Goal: Check status: Check status

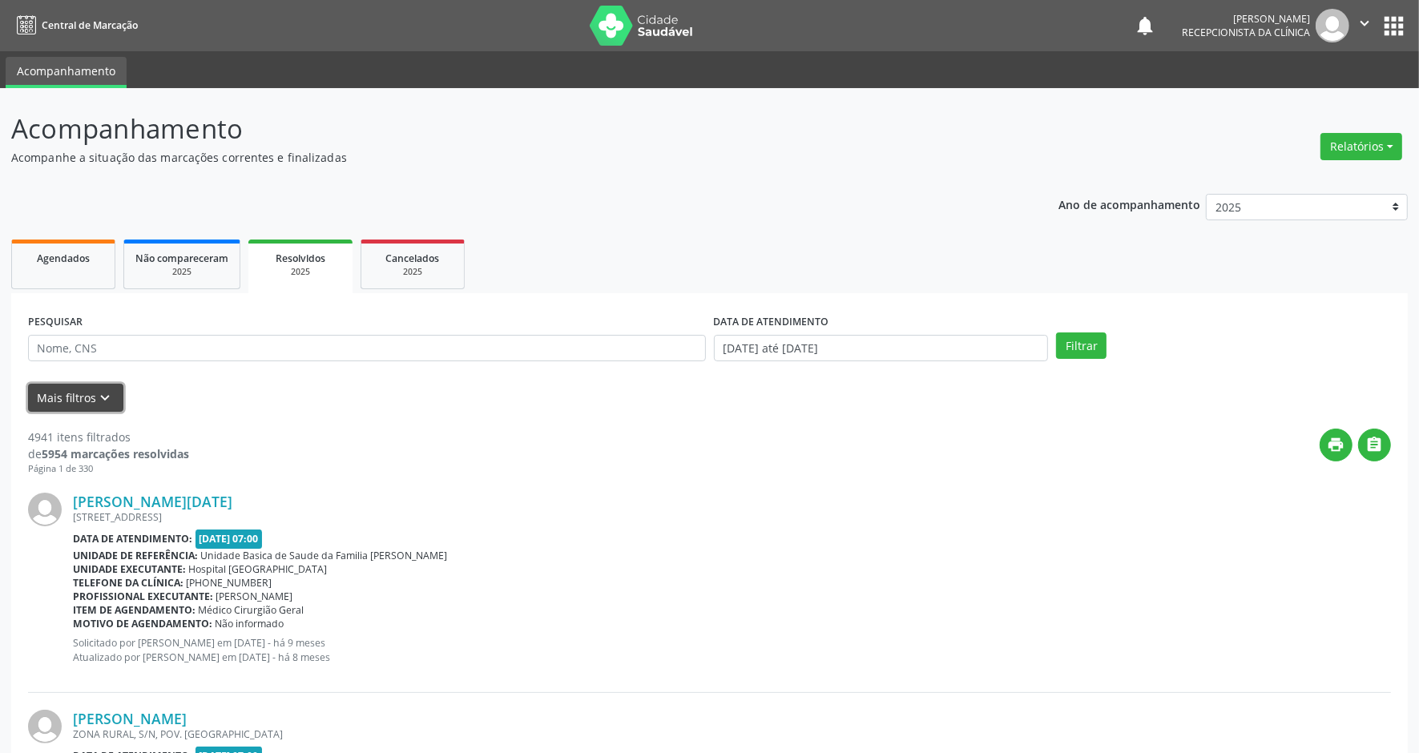
click at [89, 398] on button "Mais filtros keyboard_arrow_down" at bounding box center [75, 398] width 95 height 28
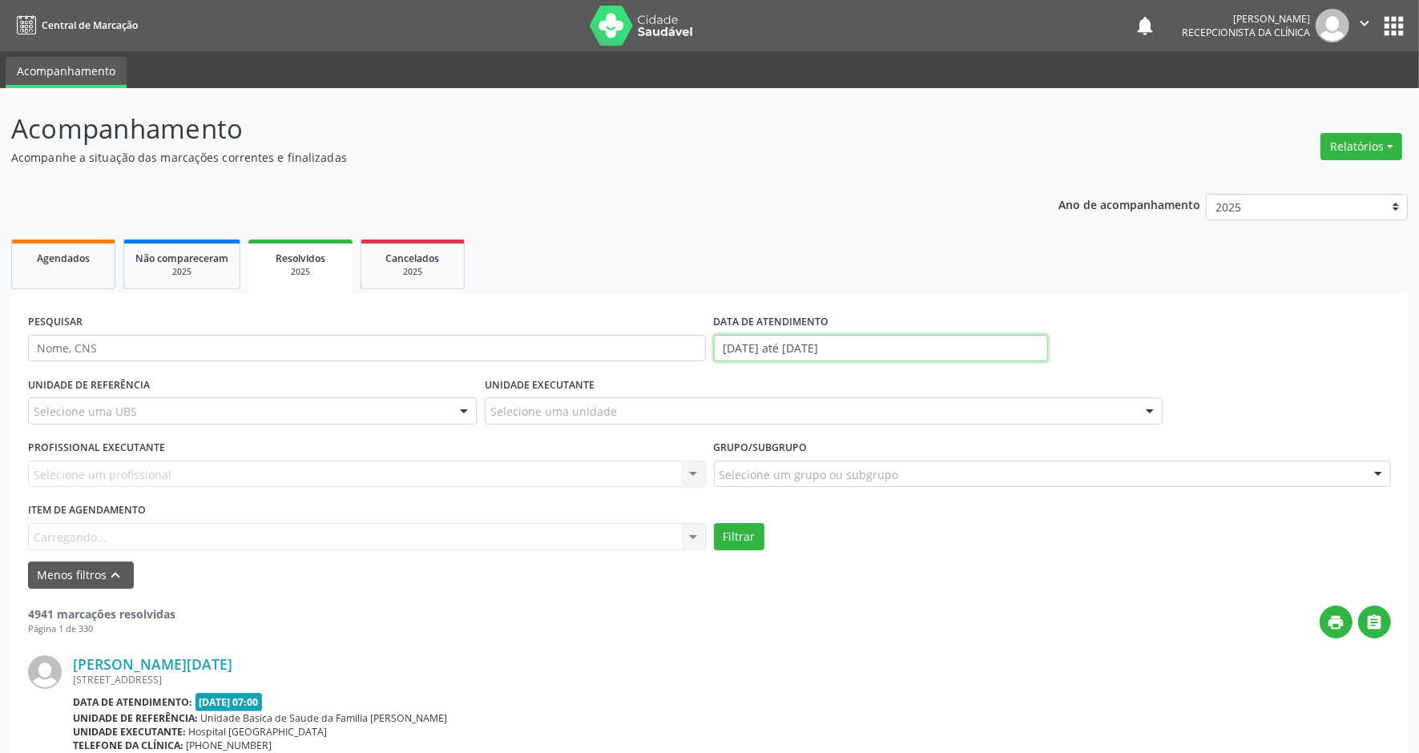
click at [955, 341] on input "[DATE] até [DATE]" at bounding box center [881, 348] width 335 height 27
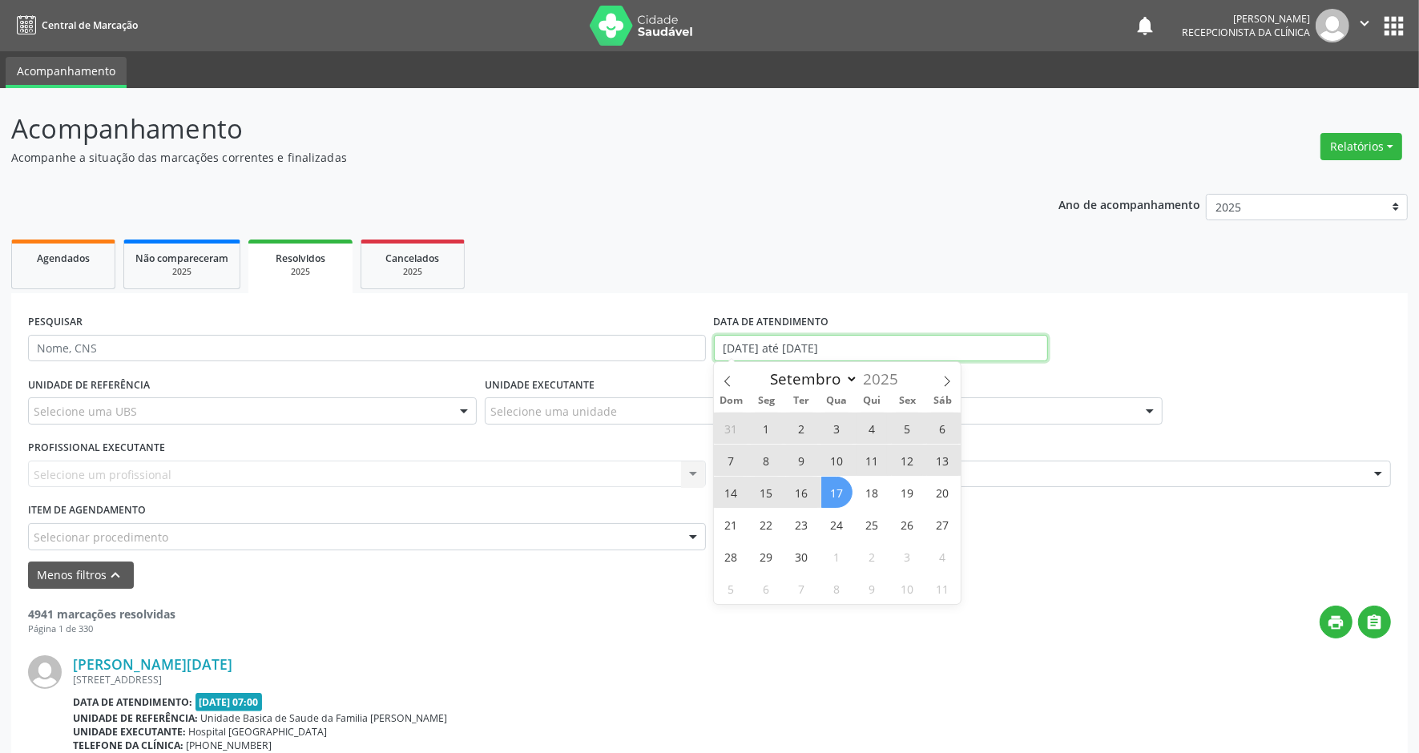
click at [894, 346] on input "[DATE] até [DATE]" at bounding box center [881, 348] width 335 height 27
click at [729, 382] on icon at bounding box center [727, 381] width 11 height 11
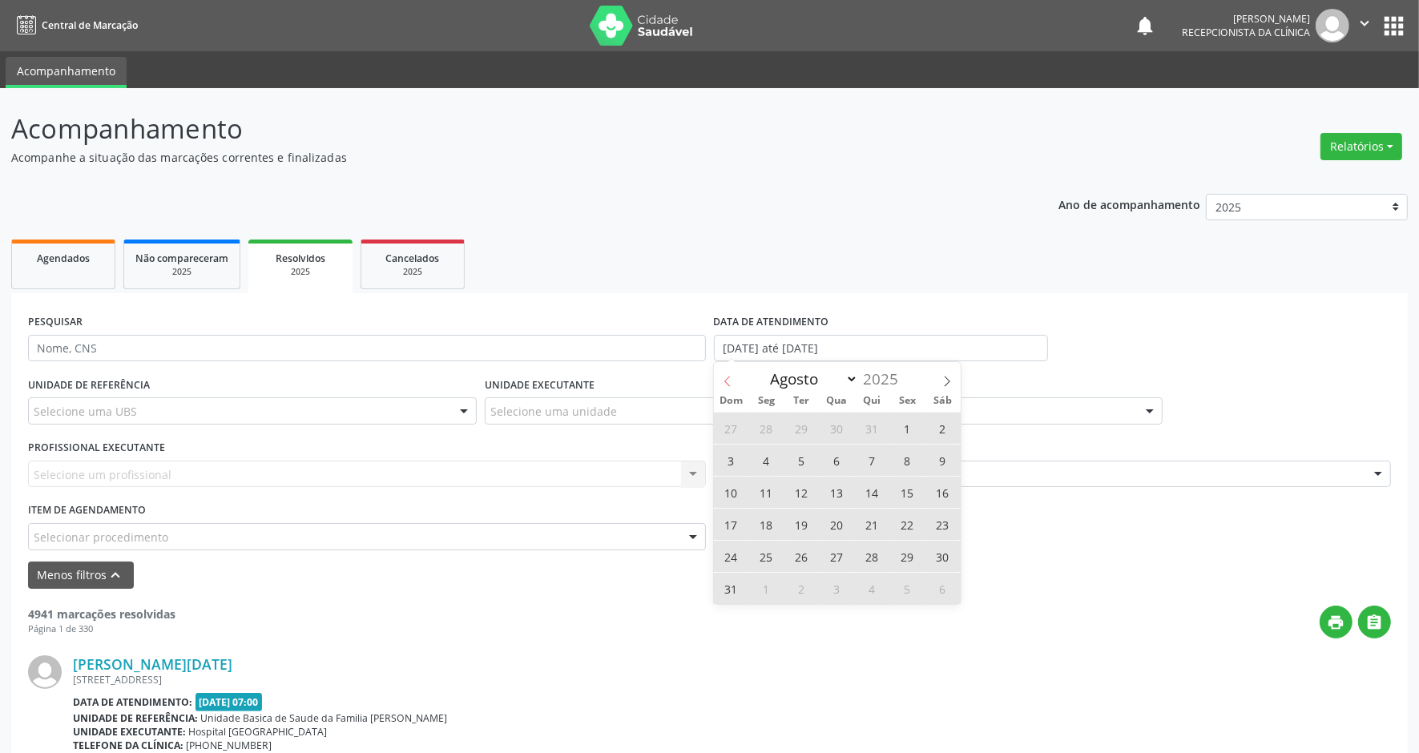
click at [729, 382] on icon at bounding box center [727, 381] width 11 height 11
select select "5"
click at [732, 430] on span "1" at bounding box center [731, 428] width 31 height 31
type input "[DATE]"
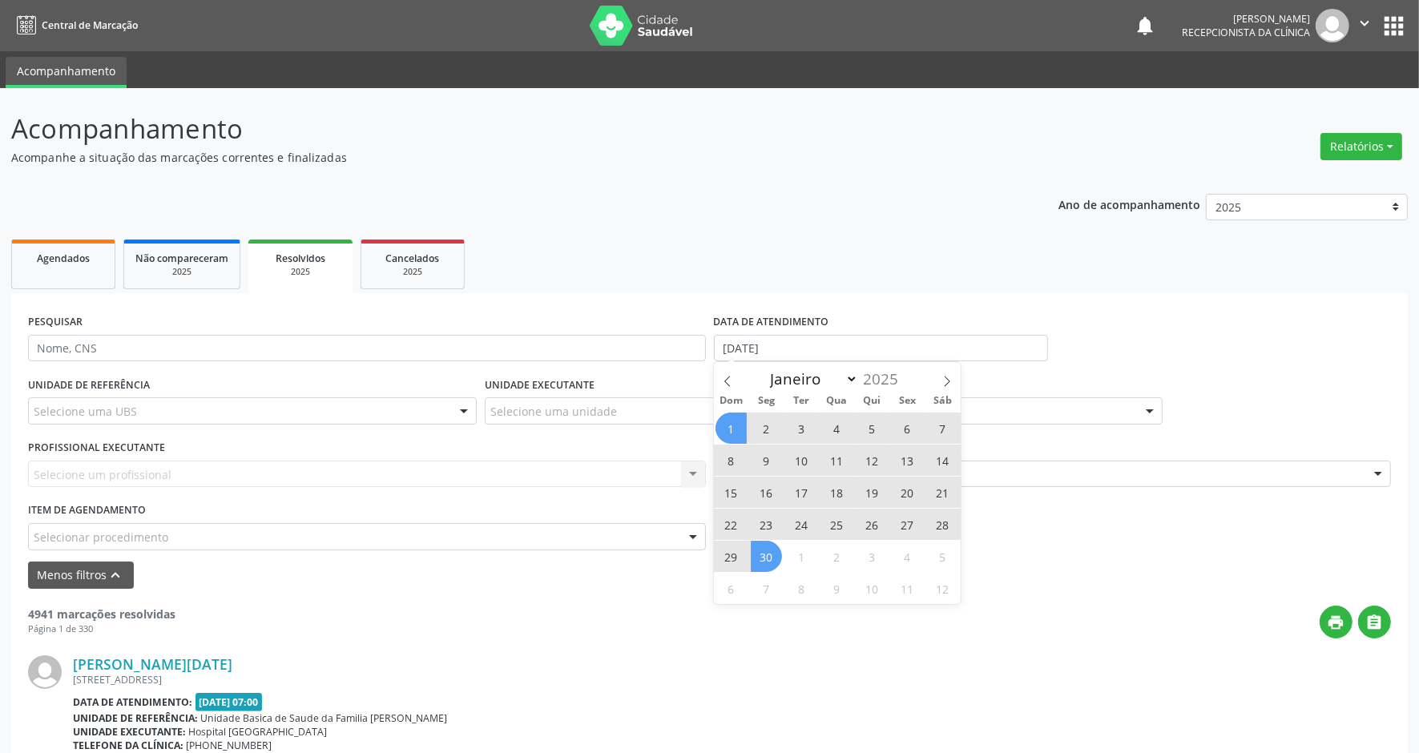
click at [768, 561] on span "30" at bounding box center [766, 556] width 31 height 31
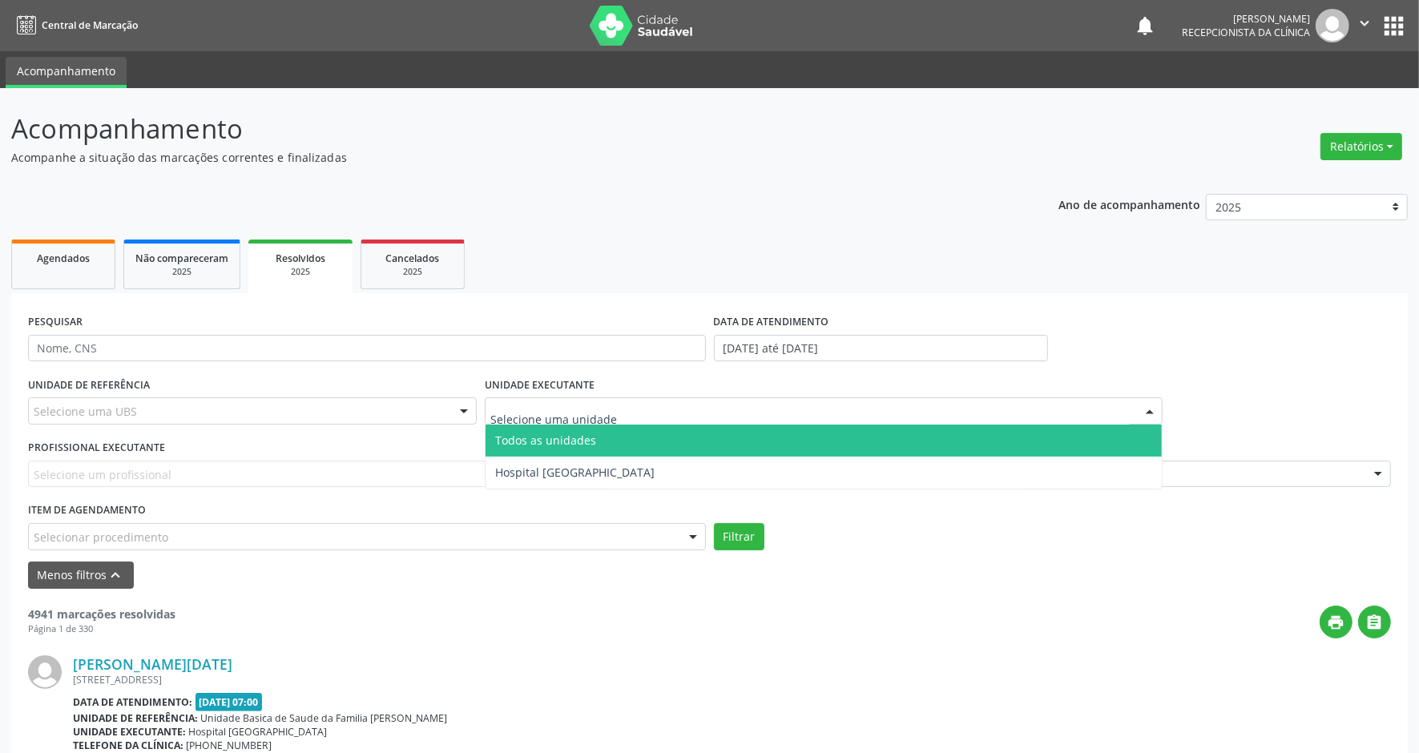
click at [689, 406] on div at bounding box center [824, 411] width 678 height 27
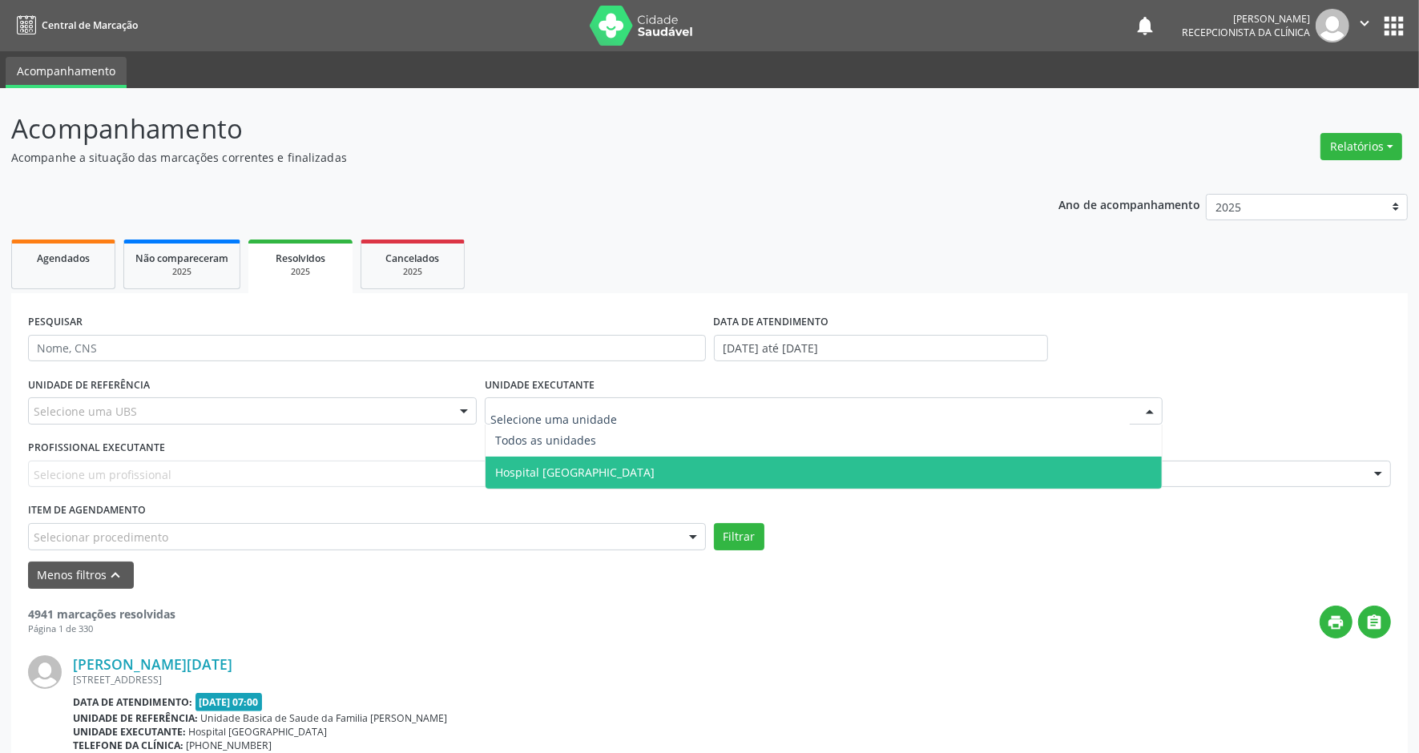
click at [615, 471] on span "Hospital [GEOGRAPHIC_DATA]" at bounding box center [824, 473] width 676 height 32
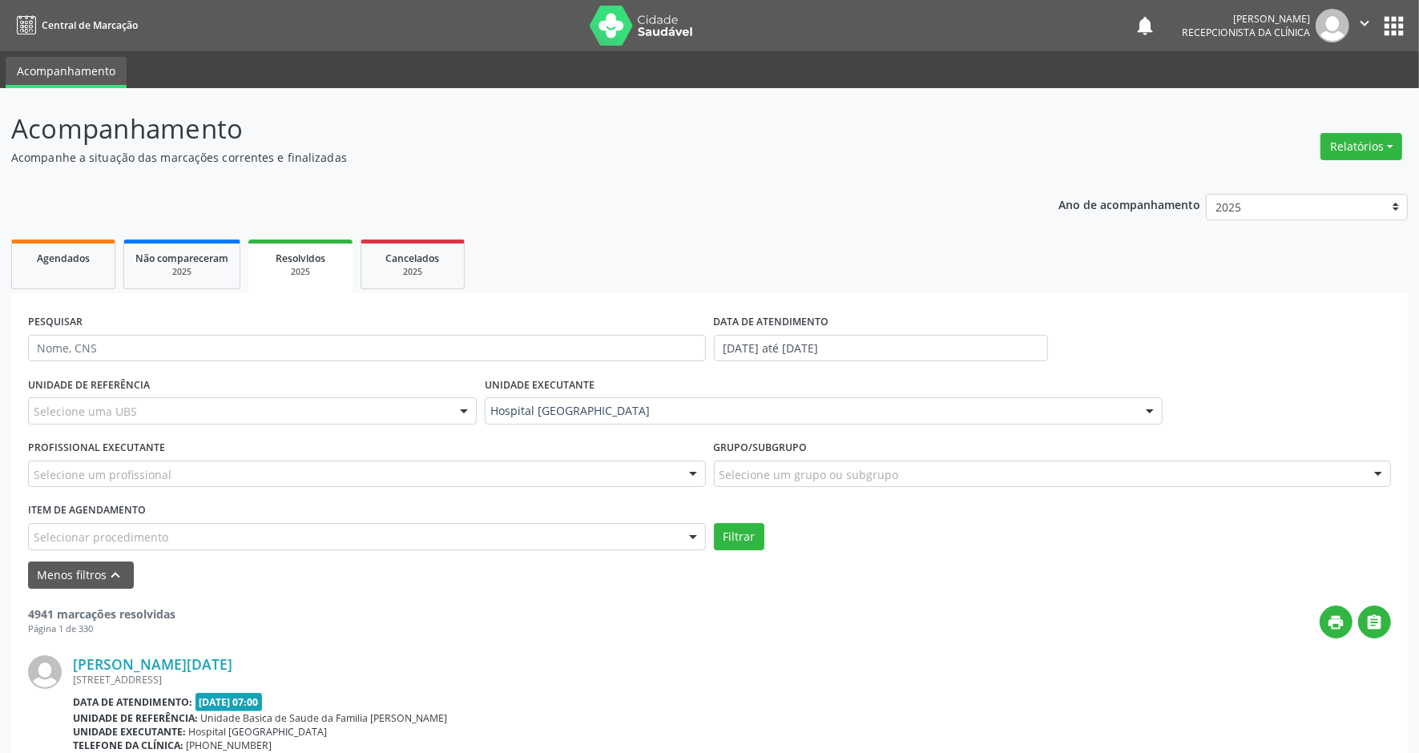
click at [998, 631] on div "print " at bounding box center [784, 622] width 1216 height 33
click at [367, 486] on div at bounding box center [367, 474] width 678 height 27
click at [374, 483] on input "text" at bounding box center [354, 482] width 640 height 32
click at [339, 501] on span "Não há nenhuma opção para ser exibida." at bounding box center [367, 503] width 676 height 32
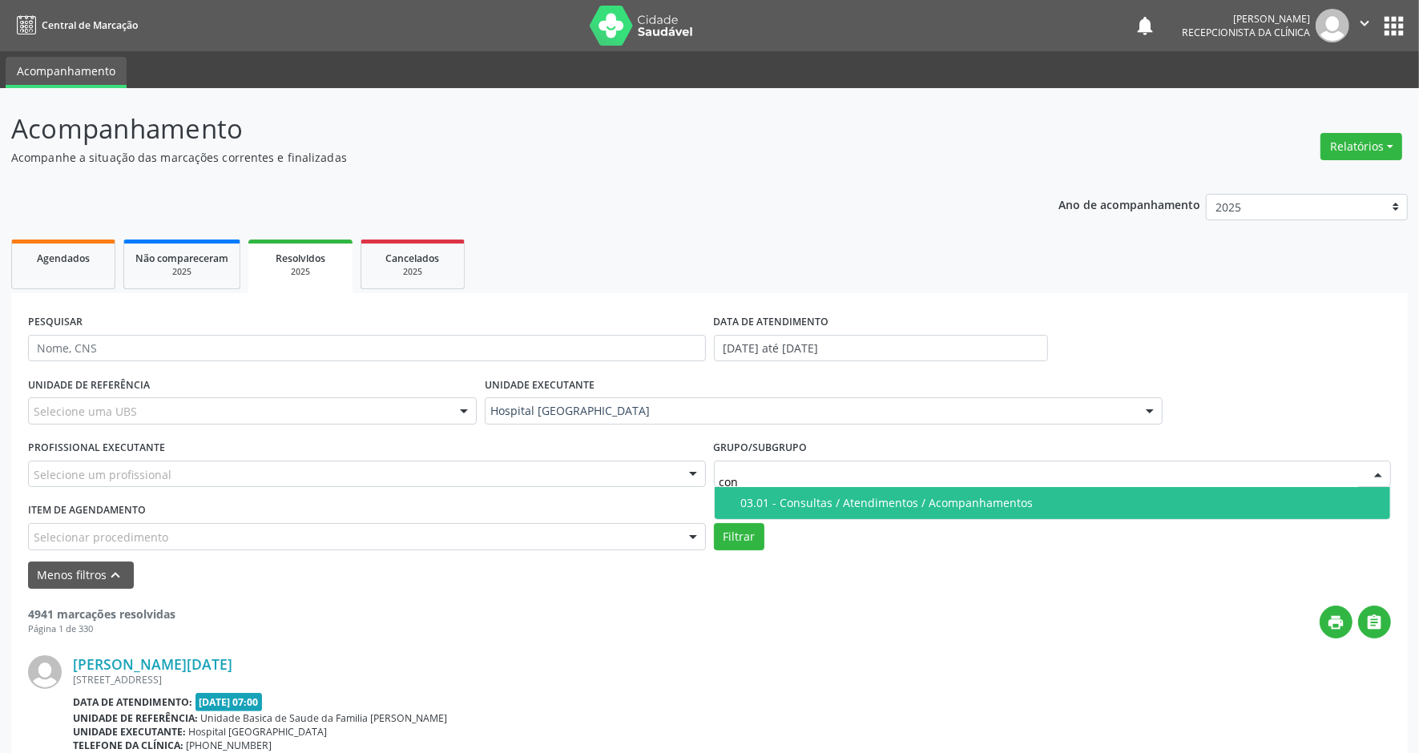
type input "cons"
click at [834, 499] on div "03.01 - Consultas / Atendimentos / Acompanhamentos" at bounding box center [1061, 503] width 640 height 13
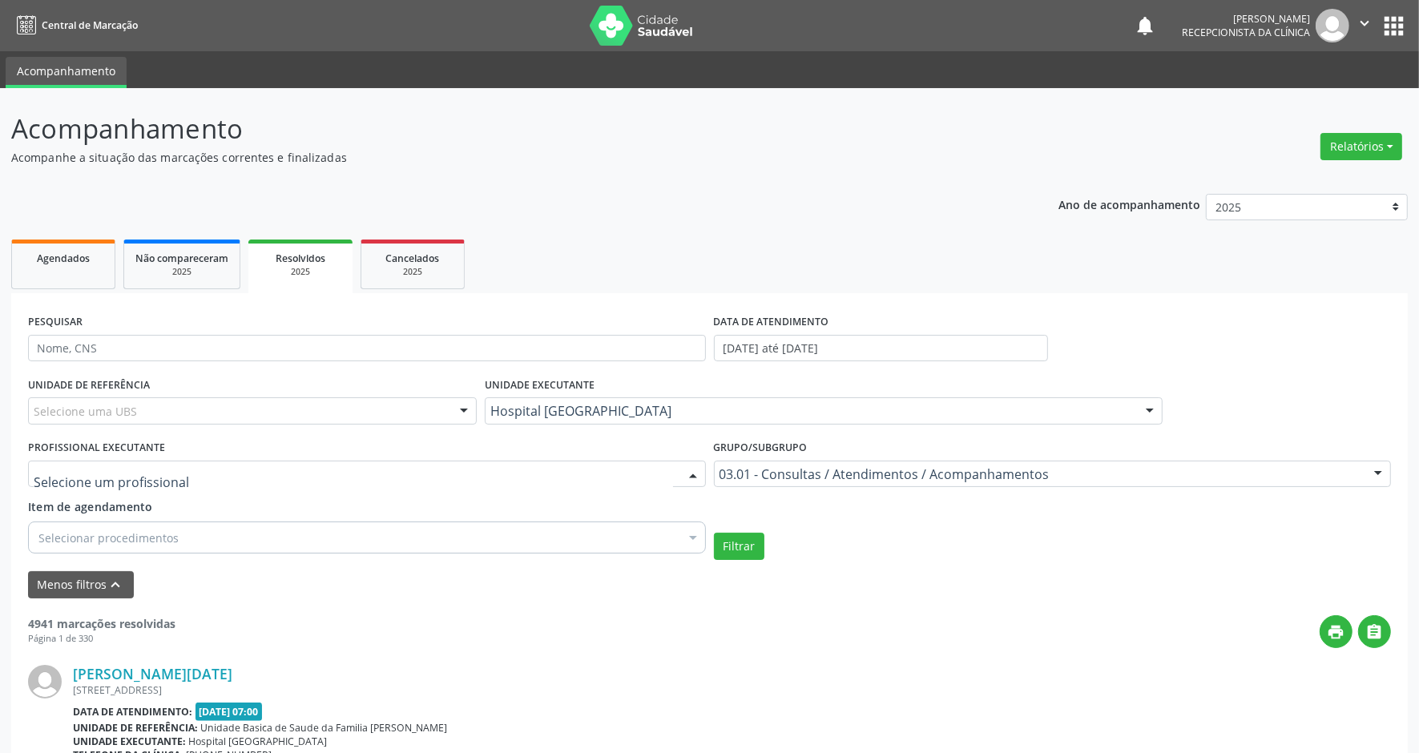
click at [289, 483] on div at bounding box center [367, 474] width 678 height 27
click at [289, 483] on input "text" at bounding box center [354, 482] width 640 height 32
click at [327, 567] on form "PESQUISAR DATA DE ATENDIMENTO [DATE] até [DATE] UNIDADE DE REFERÊNCIA Selecione…" at bounding box center [709, 454] width 1363 height 289
click at [693, 469] on div at bounding box center [693, 475] width 24 height 27
click at [247, 507] on span "Não há nenhuma opção para ser exibida." at bounding box center [367, 503] width 676 height 32
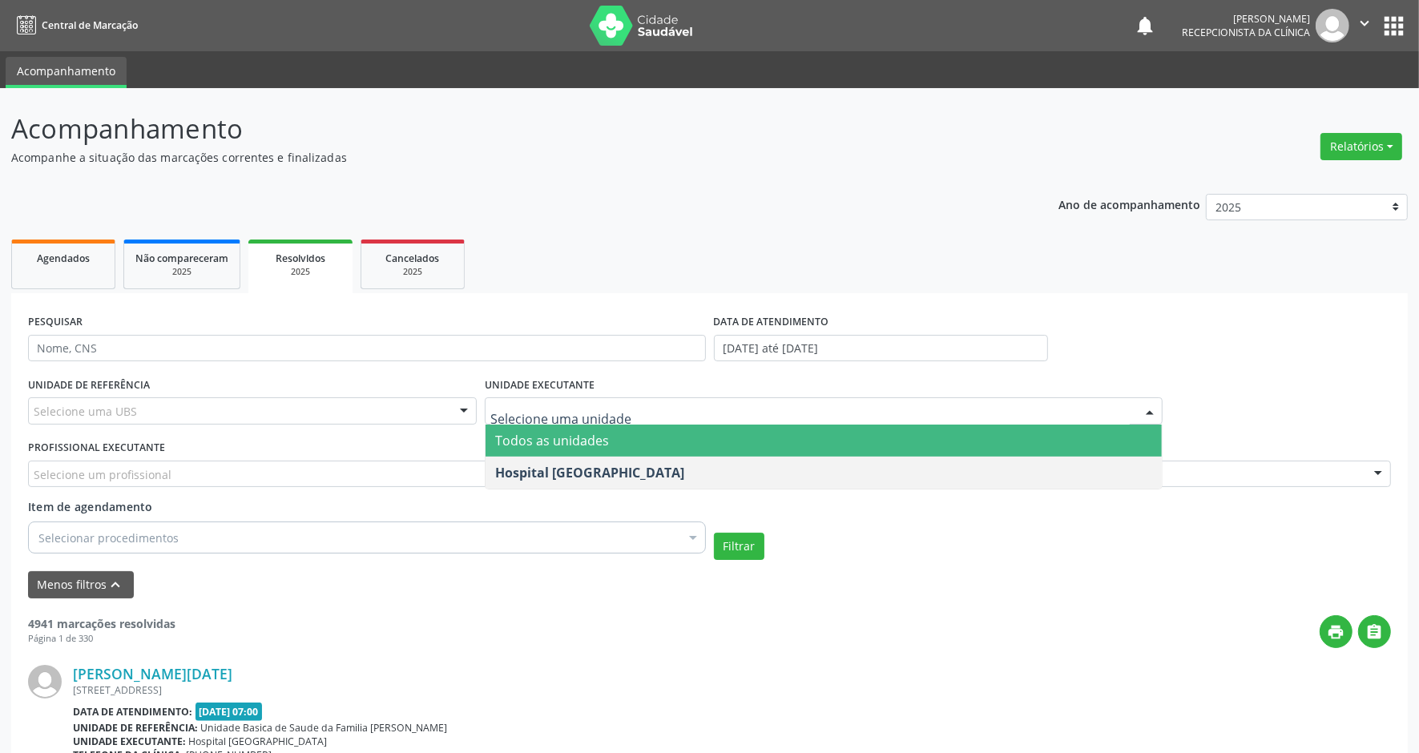
click at [586, 437] on span "Todos as unidades" at bounding box center [552, 441] width 114 height 18
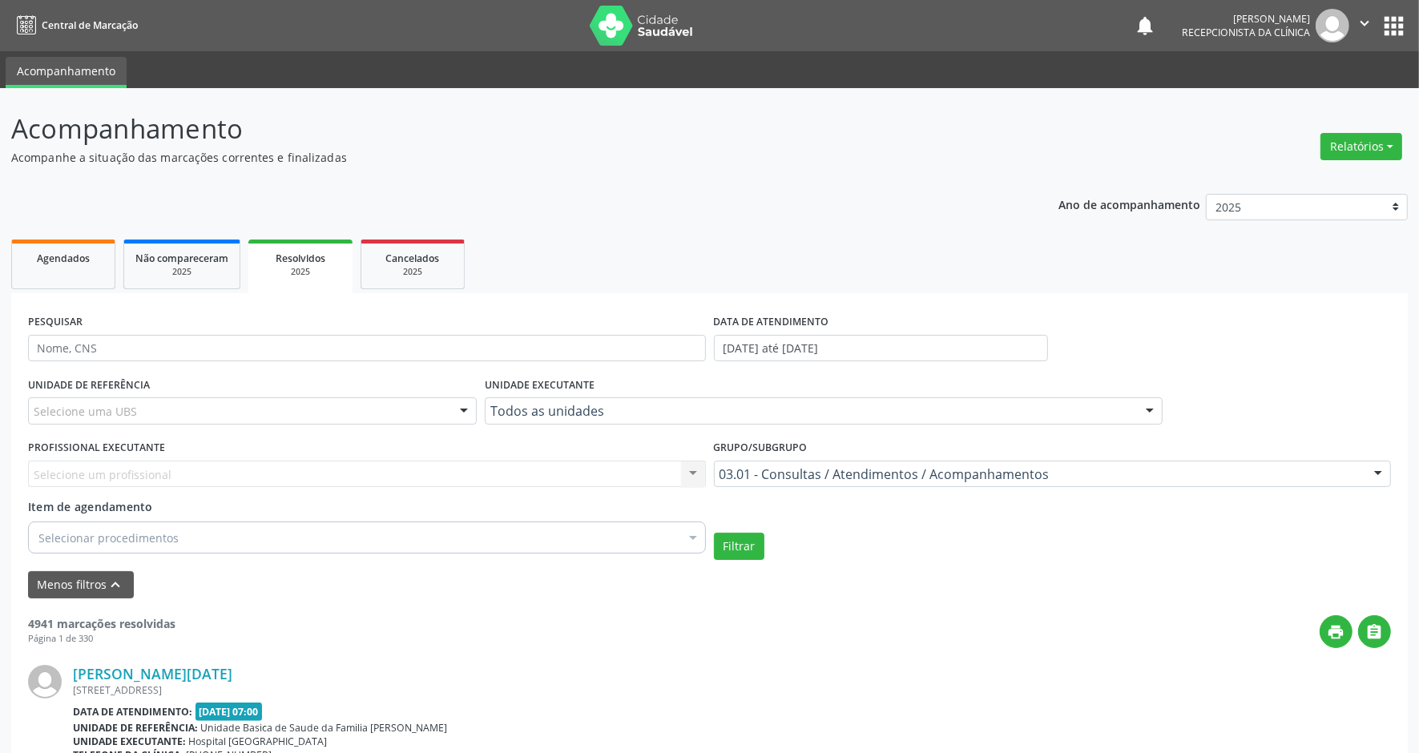
click at [462, 479] on div "Selecione um profissional Nenhum resultado encontrado para: " " Não há nenhuma …" at bounding box center [367, 474] width 678 height 27
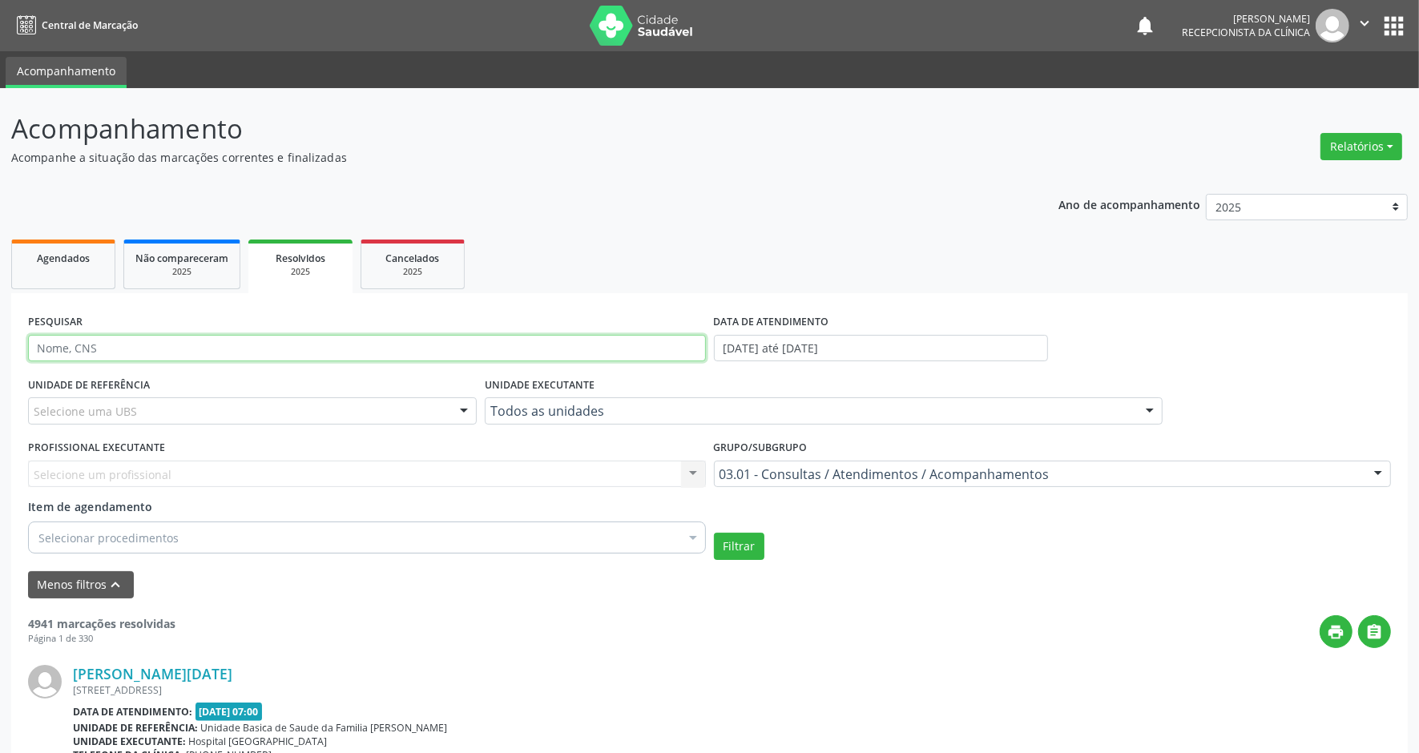
click at [390, 358] on input "text" at bounding box center [367, 348] width 678 height 27
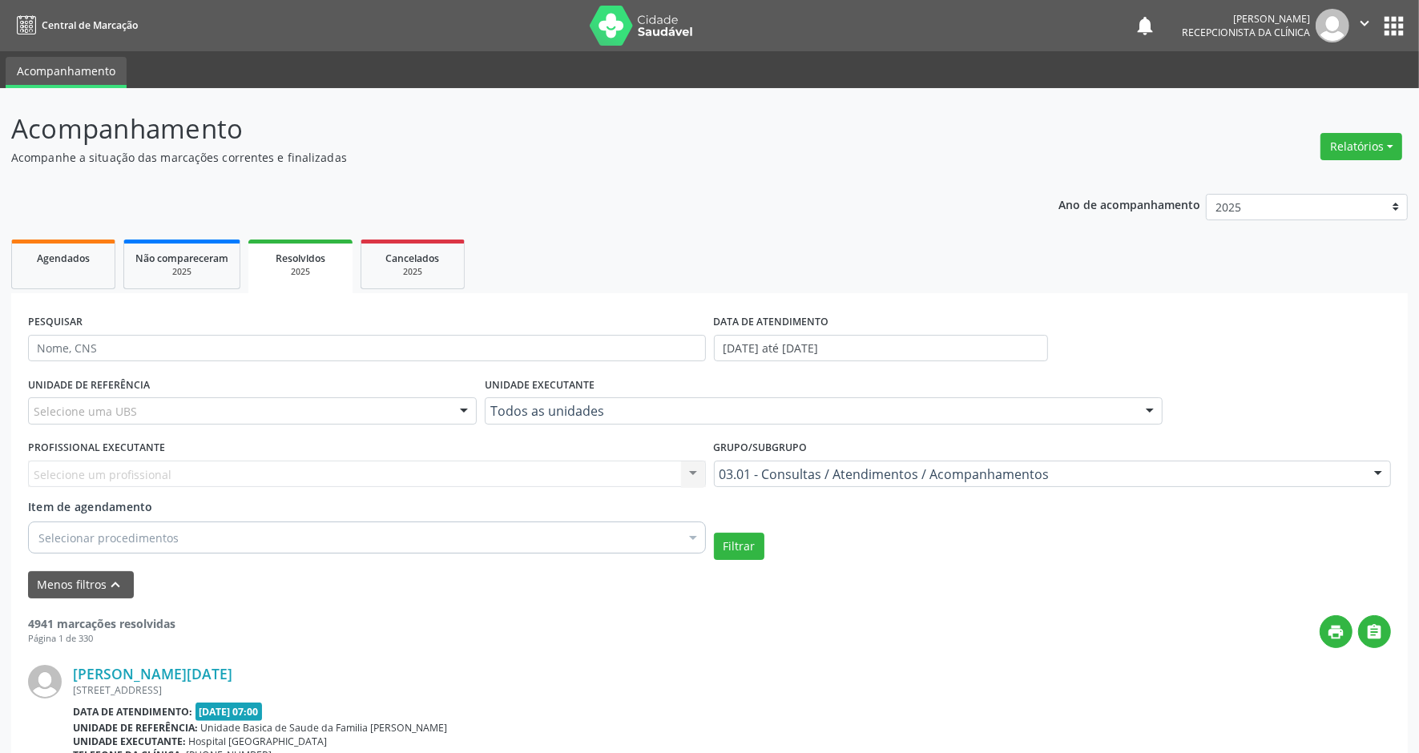
click at [361, 466] on div "Selecione um profissional Nenhum resultado encontrado para: " " Não há nenhuma …" at bounding box center [367, 474] width 678 height 27
click at [357, 470] on div "Selecione um profissional Nenhum resultado encontrado para: " " Não há nenhuma …" at bounding box center [367, 474] width 678 height 27
click at [699, 473] on div "Selecione um profissional Nenhum resultado encontrado para: " " Não há nenhuma …" at bounding box center [367, 474] width 678 height 27
click at [699, 471] on div "Selecione um profissional Nenhum resultado encontrado para: " " Não há nenhuma …" at bounding box center [367, 474] width 678 height 27
drag, startPoint x: 533, startPoint y: 402, endPoint x: 530, endPoint y: 413, distance: 11.7
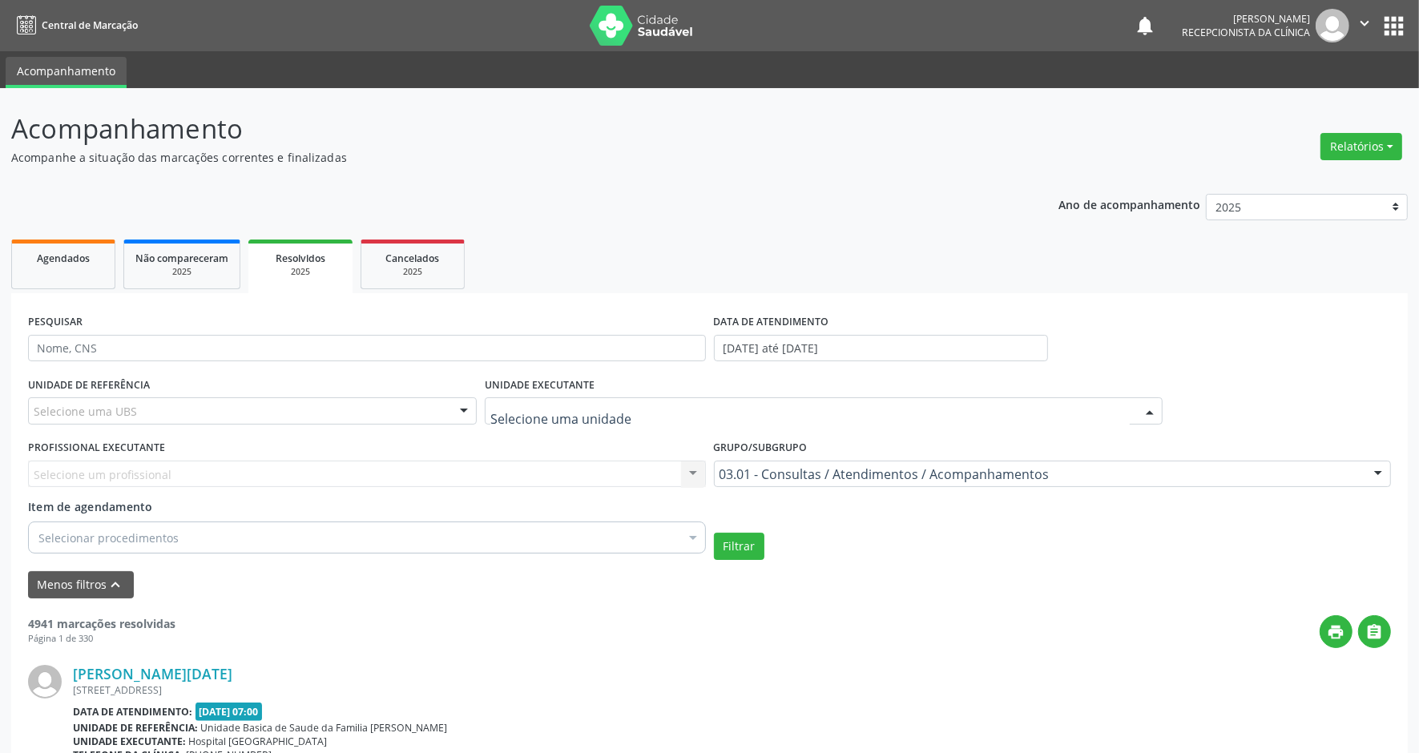
click at [534, 402] on div at bounding box center [824, 411] width 678 height 27
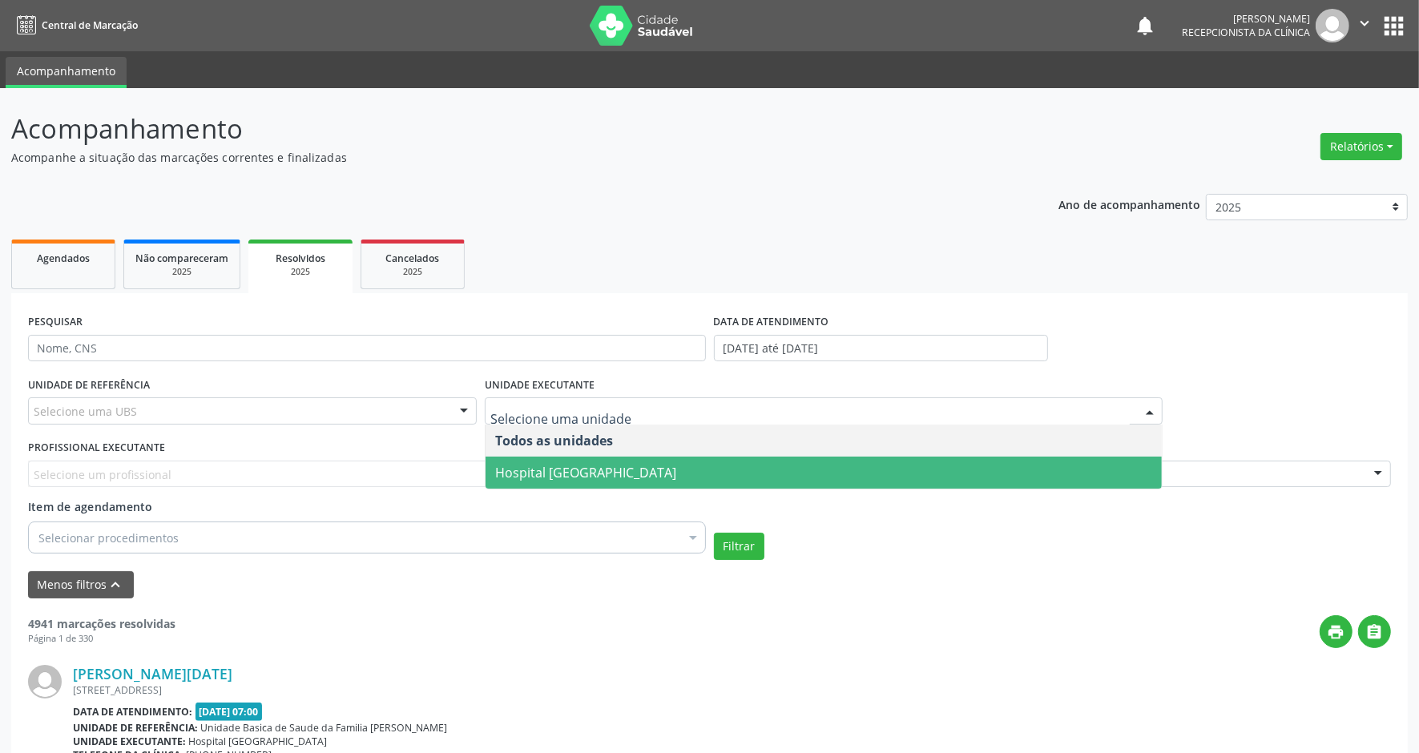
click at [525, 470] on span "Hospital [GEOGRAPHIC_DATA]" at bounding box center [585, 473] width 181 height 18
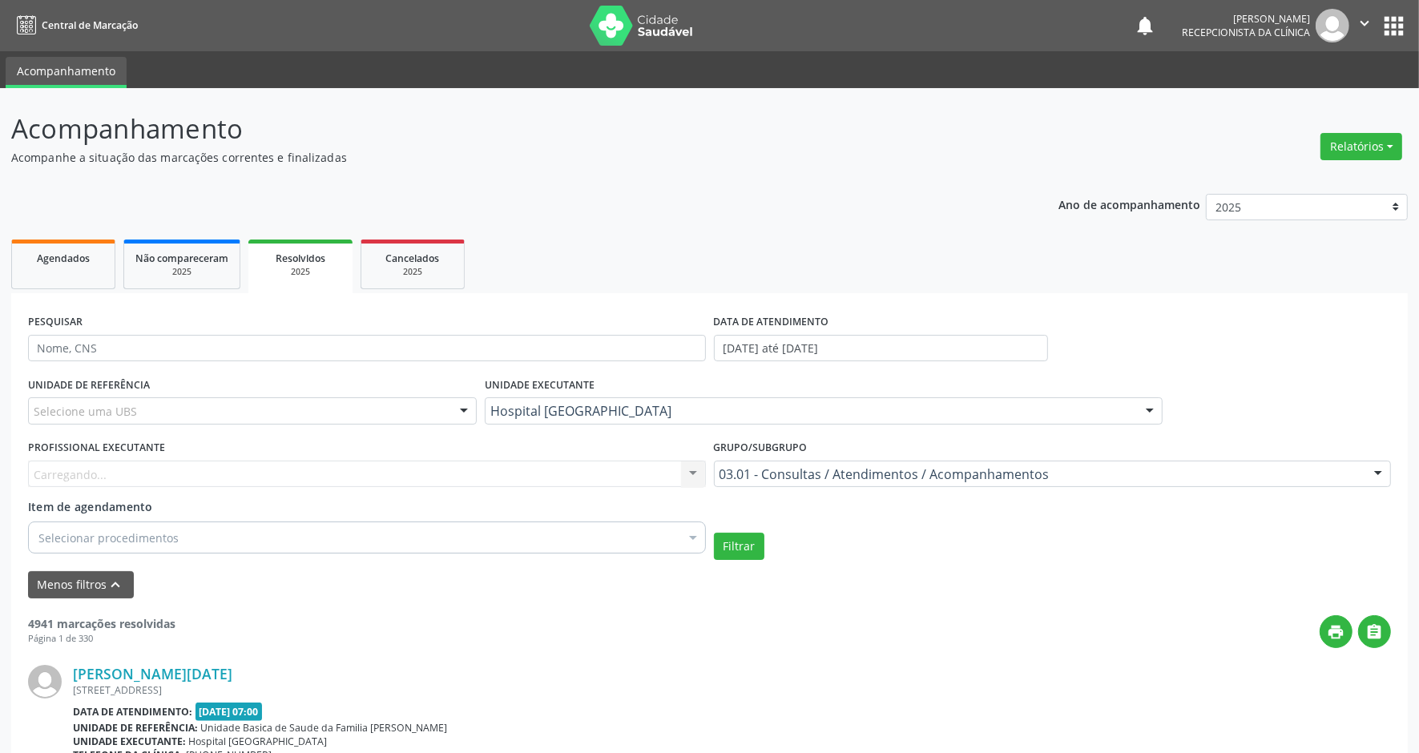
click at [475, 474] on div "Carregando... Nenhum resultado encontrado para: " " Não há nenhuma opção para s…" at bounding box center [367, 474] width 678 height 27
click at [477, 474] on div "Selecione um profissional" at bounding box center [367, 474] width 678 height 27
click at [477, 474] on input "text" at bounding box center [354, 482] width 640 height 32
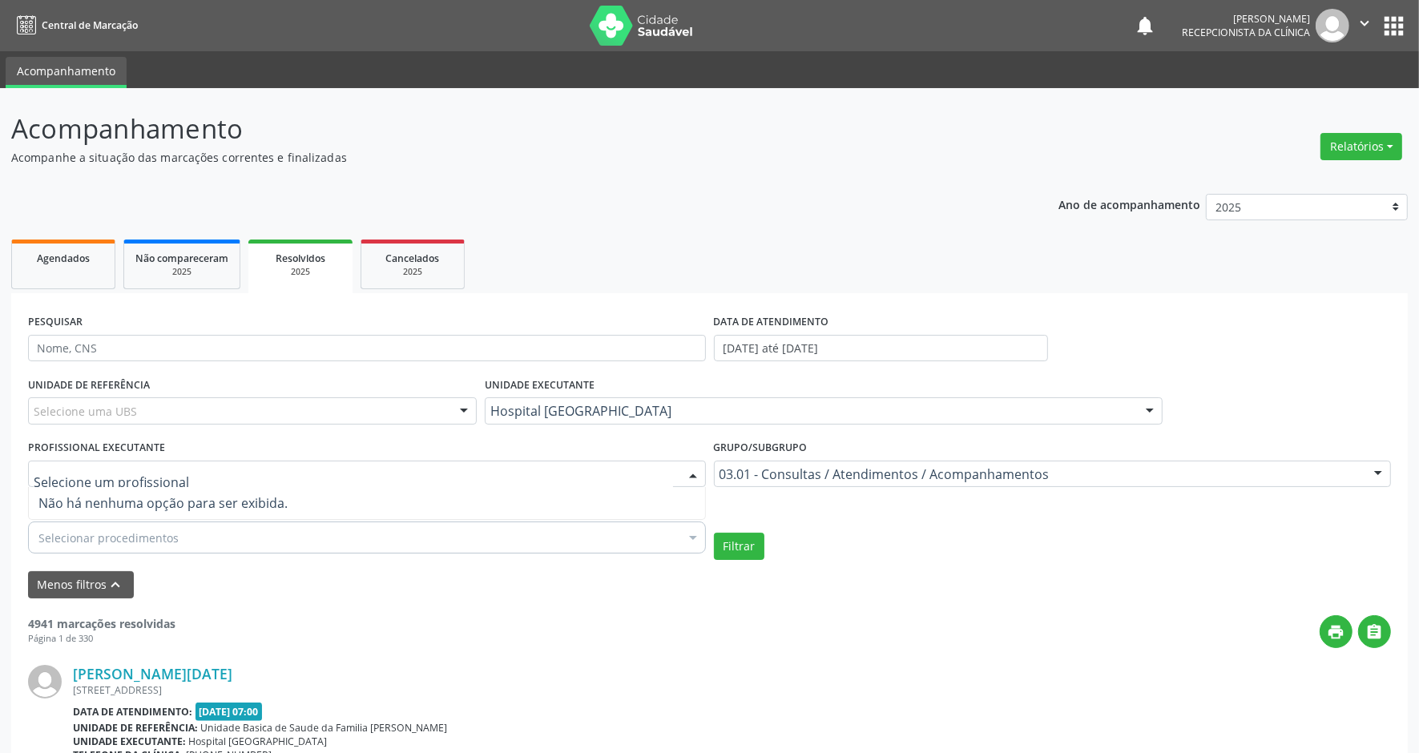
click at [477, 474] on input "text" at bounding box center [354, 482] width 640 height 32
click at [457, 413] on div at bounding box center [464, 411] width 24 height 27
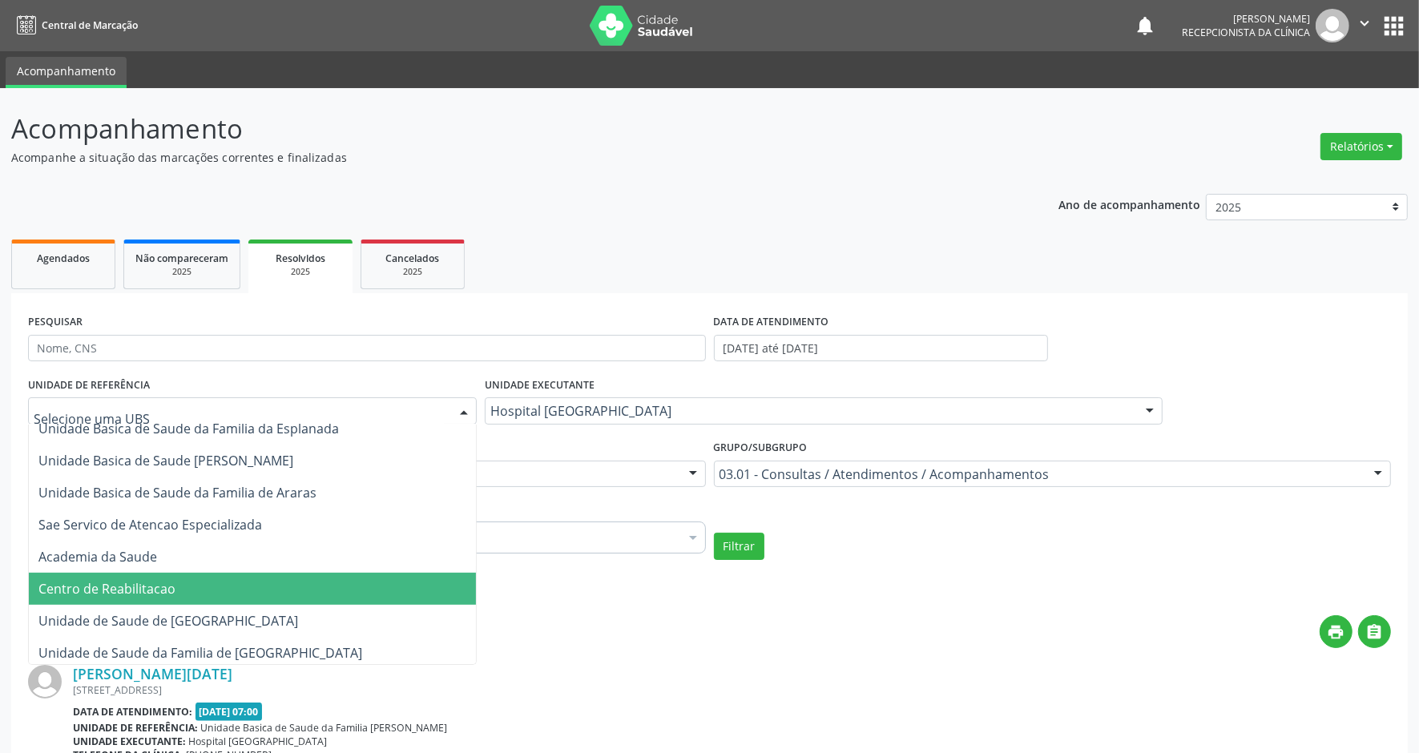
scroll to position [1043, 0]
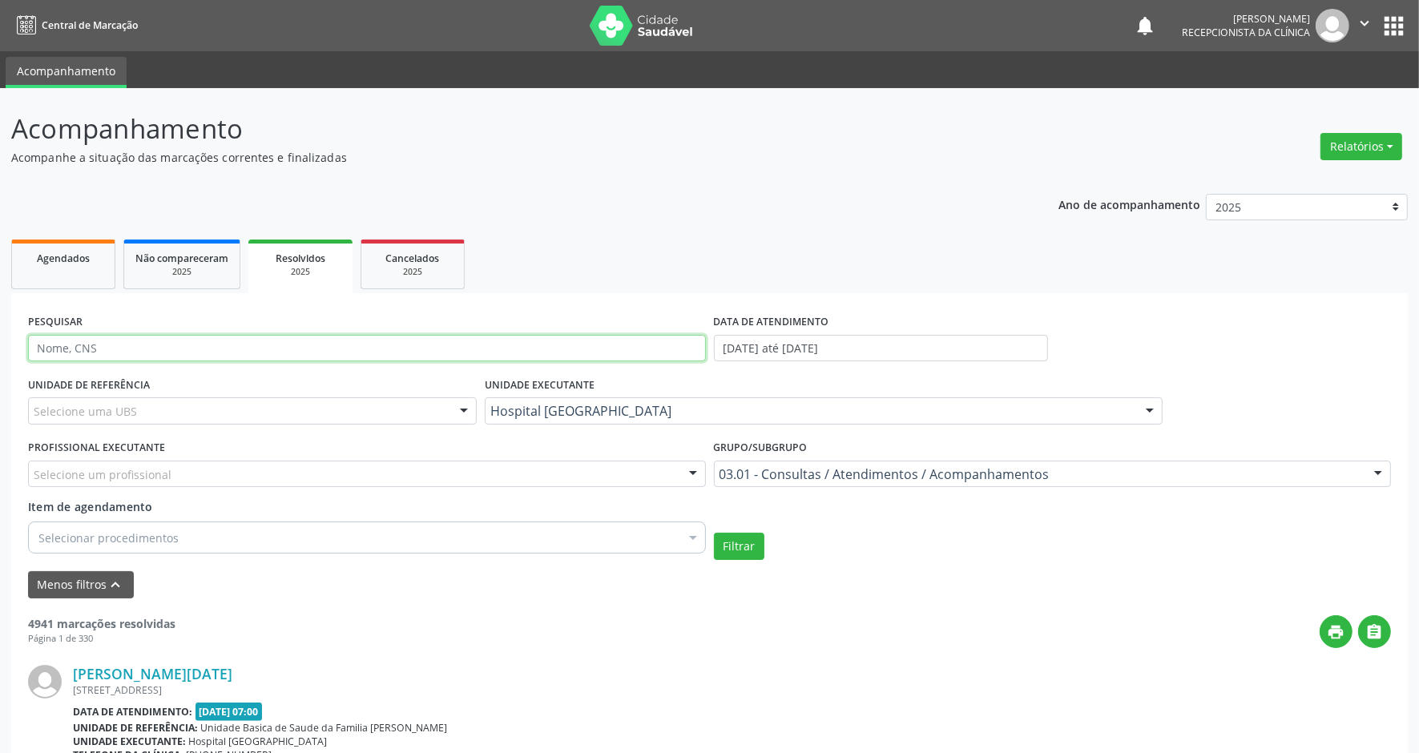
click at [389, 354] on input "text" at bounding box center [367, 348] width 678 height 27
paste input "2799839"
type input "2799839"
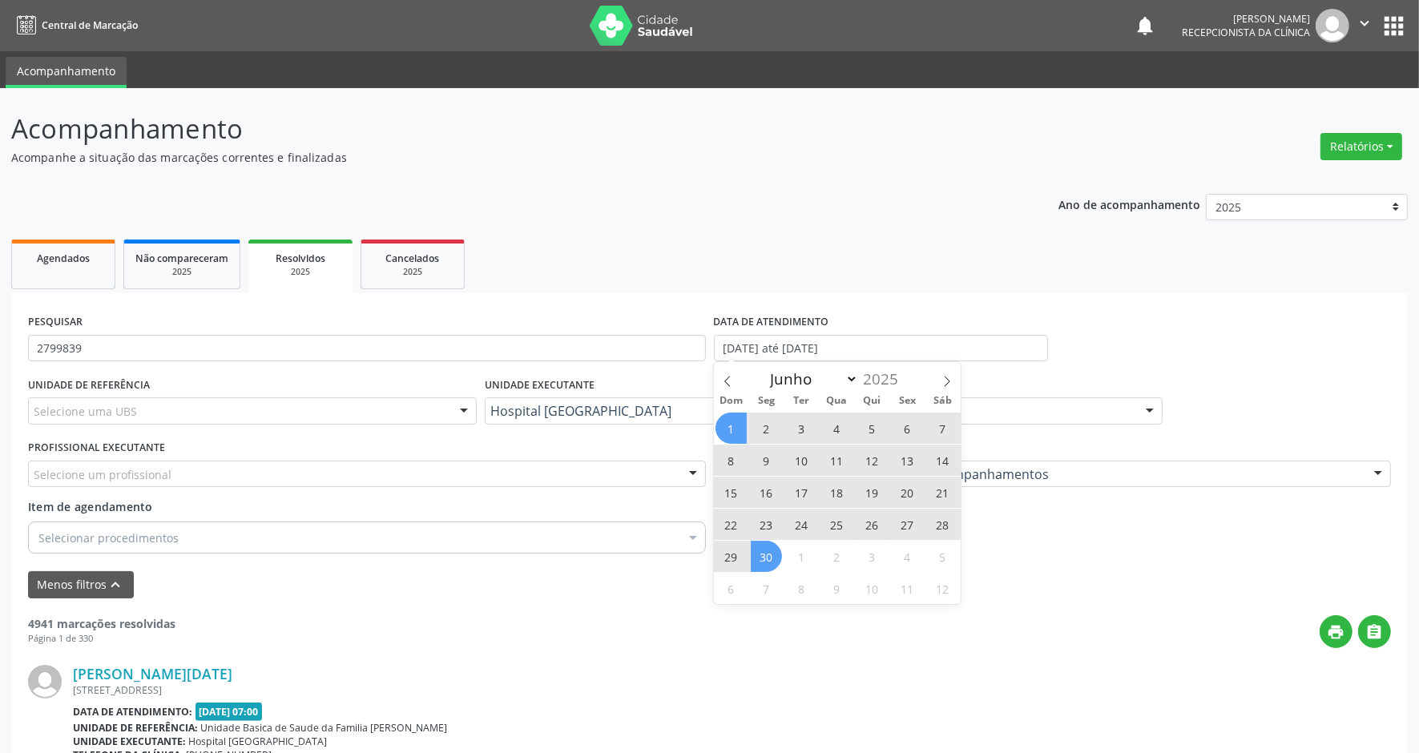
click at [737, 426] on span "1" at bounding box center [731, 428] width 31 height 31
type input "[DATE]"
click at [764, 557] on span "30" at bounding box center [766, 556] width 31 height 31
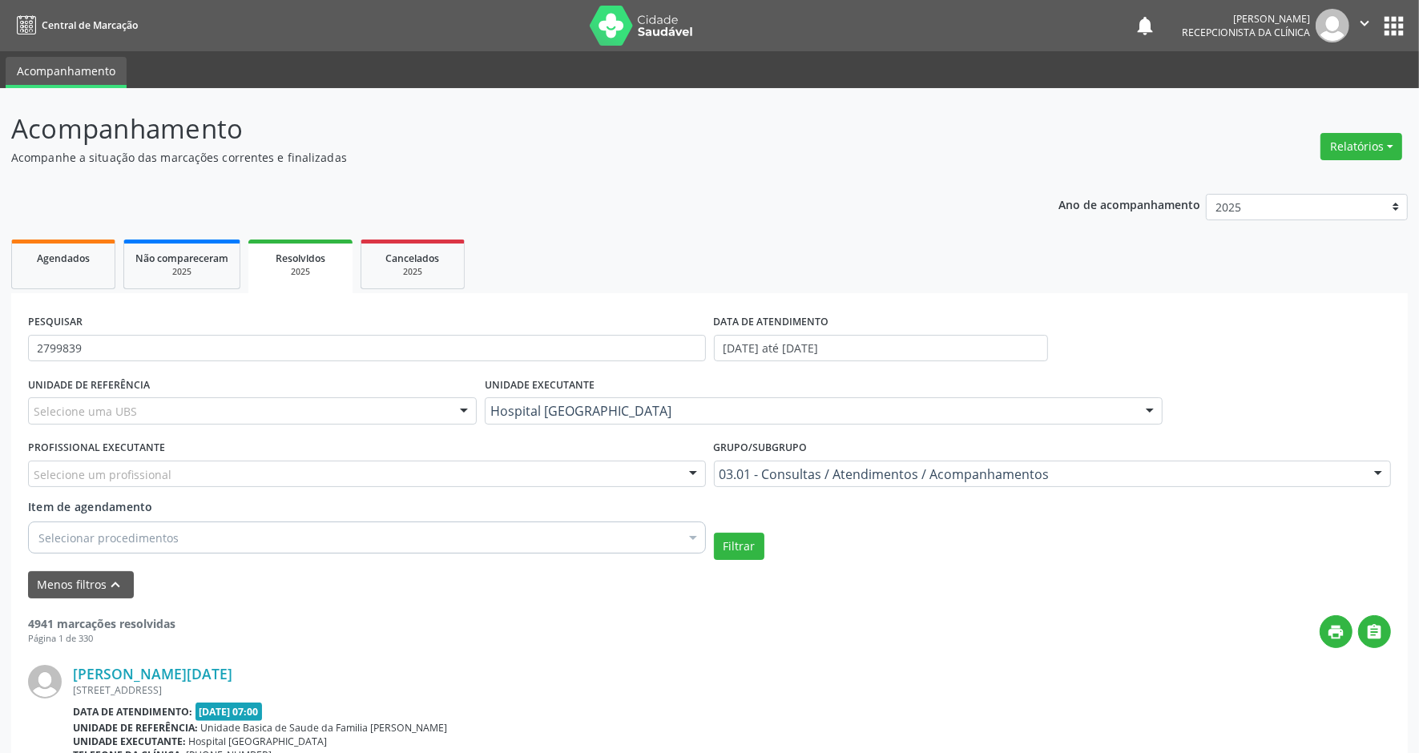
click at [850, 626] on div "print " at bounding box center [784, 632] width 1216 height 33
click at [302, 474] on div at bounding box center [367, 474] width 678 height 27
click at [302, 474] on input "text" at bounding box center [354, 482] width 640 height 32
click at [582, 676] on div "[PERSON_NAME][DATE]" at bounding box center [732, 674] width 1318 height 18
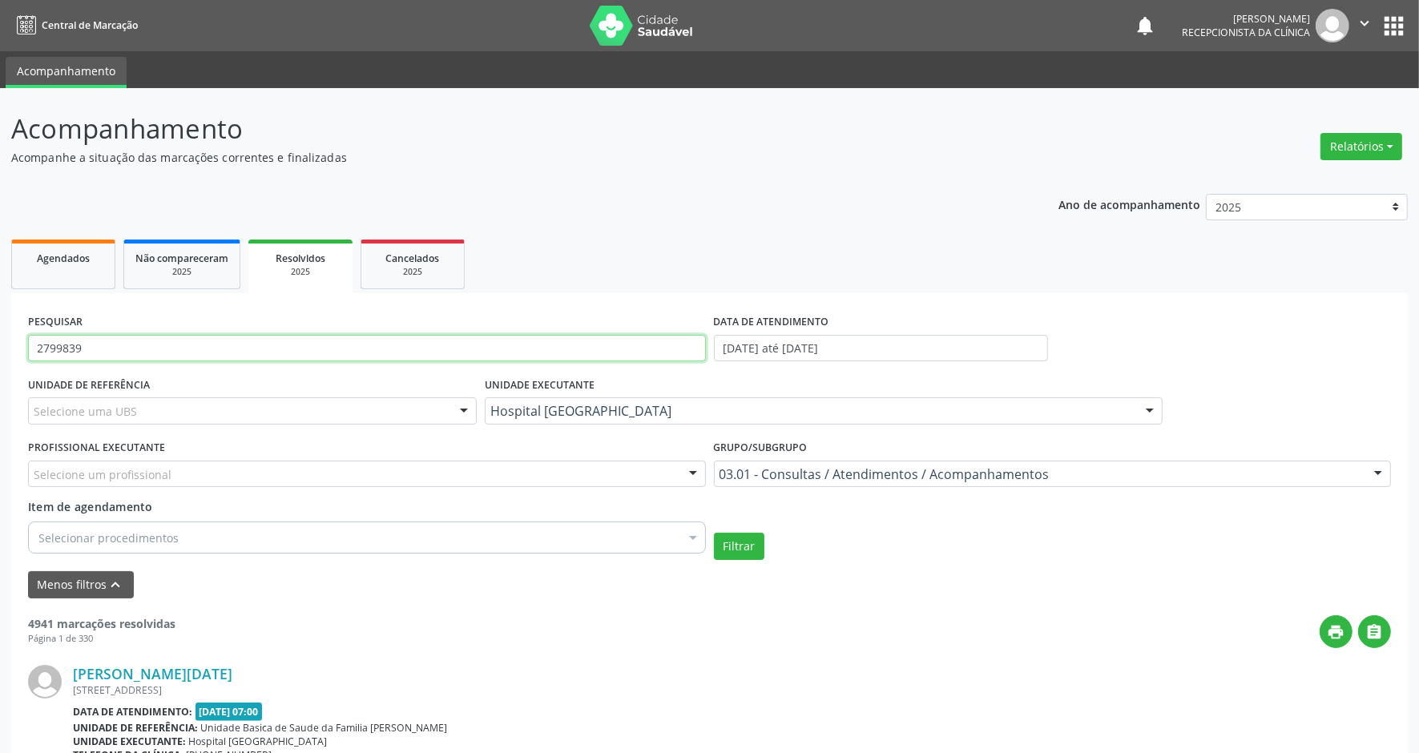
click at [274, 342] on input "2799839" at bounding box center [367, 348] width 678 height 27
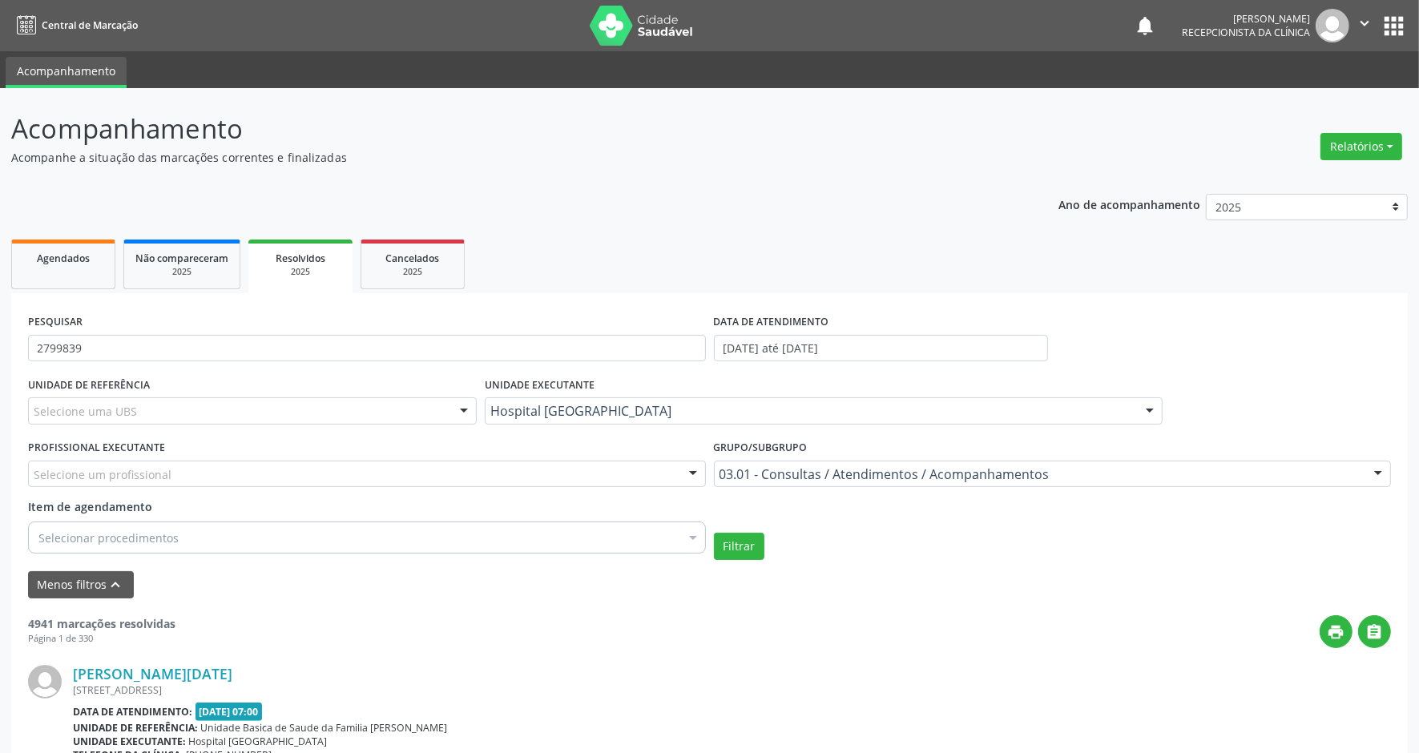
click at [583, 626] on div "print " at bounding box center [784, 632] width 1216 height 33
click at [664, 477] on div at bounding box center [367, 474] width 678 height 27
click at [664, 477] on input "text" at bounding box center [354, 482] width 640 height 32
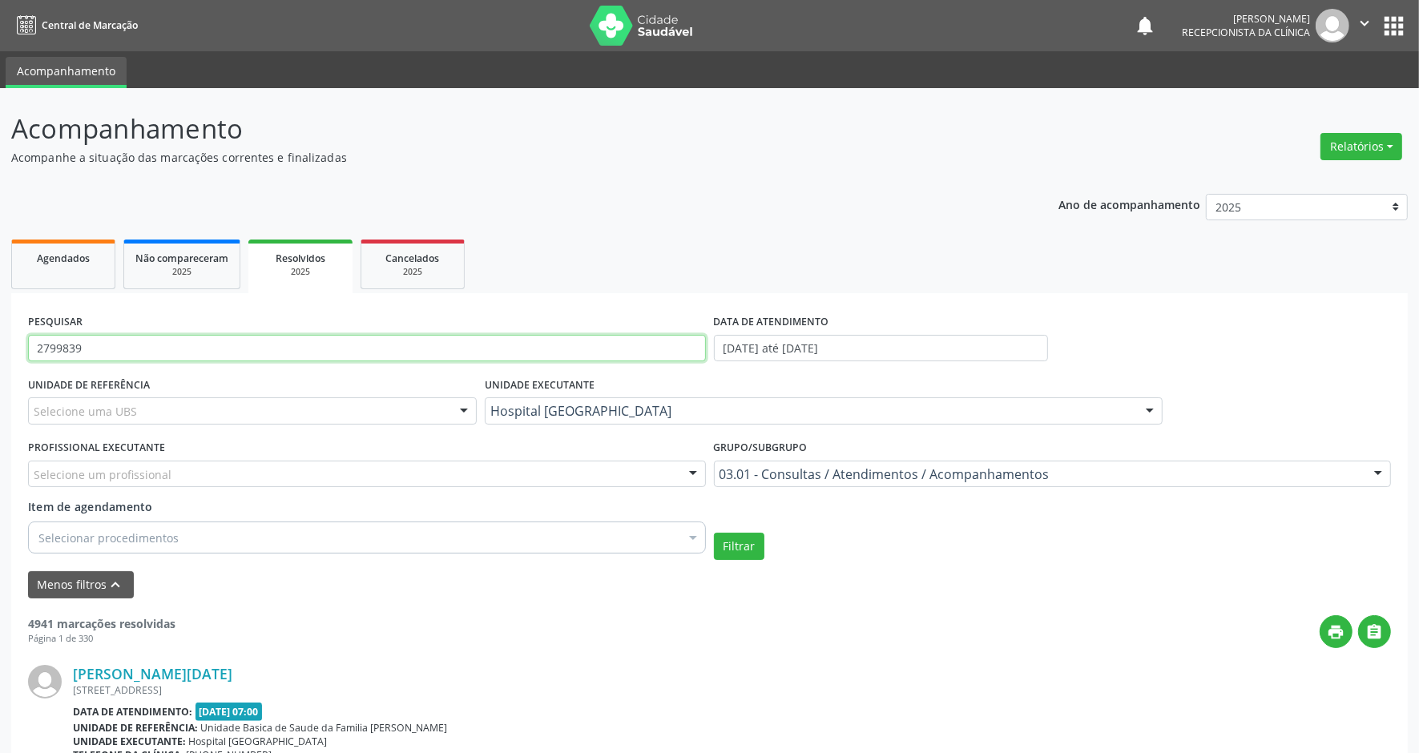
click at [397, 357] on input "2799839" at bounding box center [367, 348] width 678 height 27
drag, startPoint x: 189, startPoint y: 346, endPoint x: -4, endPoint y: 351, distance: 193.2
click at [0, 351] on html "Central de Marcação notifications [PERSON_NAME] Recepcionista da clínica  Conf…" at bounding box center [709, 376] width 1419 height 753
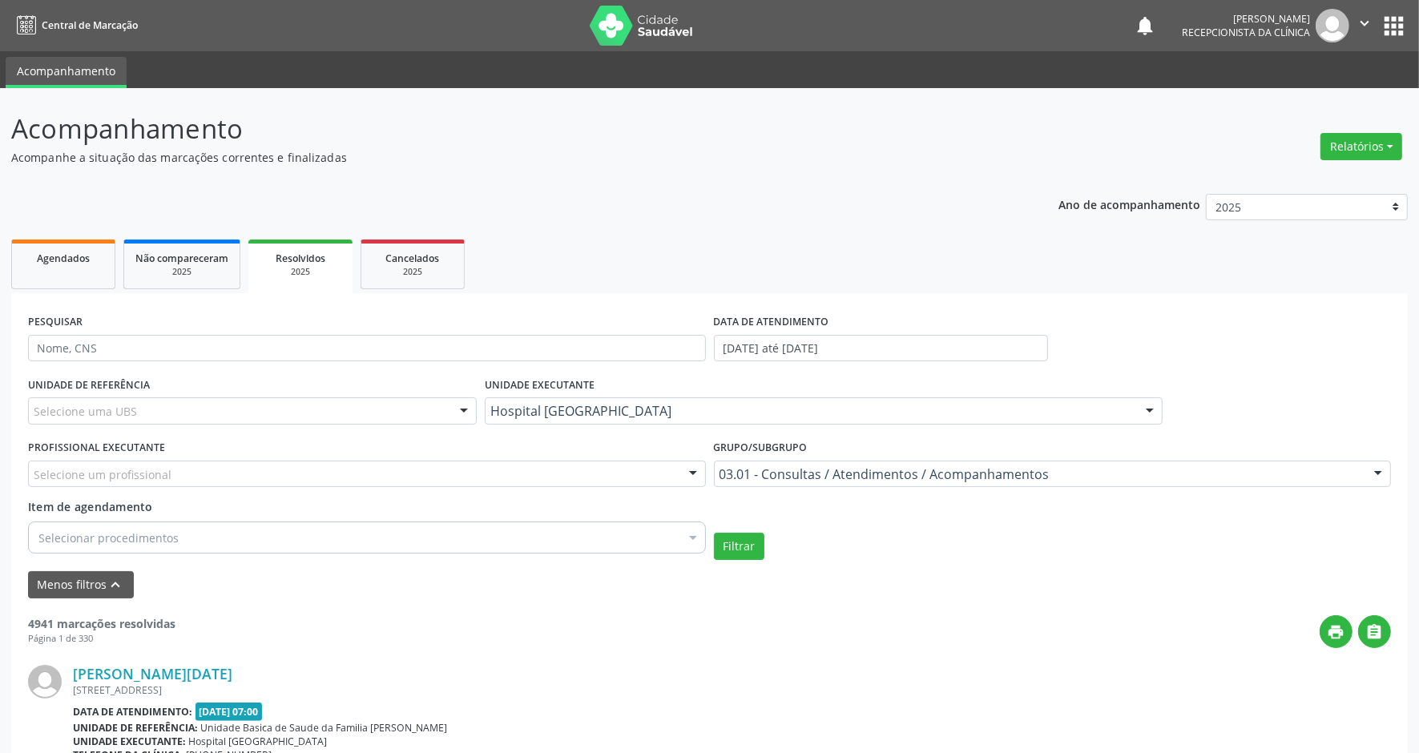
click at [566, 629] on div "print " at bounding box center [784, 632] width 1216 height 33
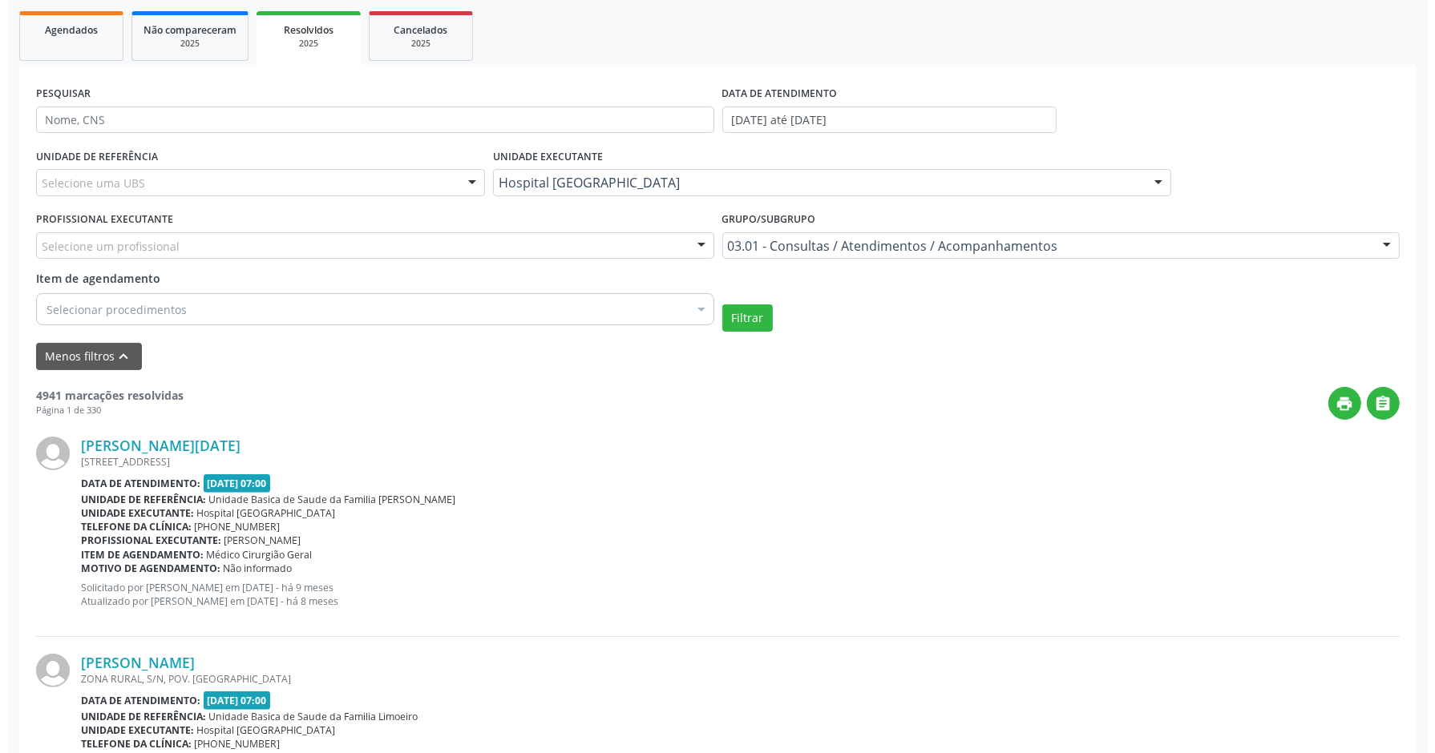
scroll to position [0, 0]
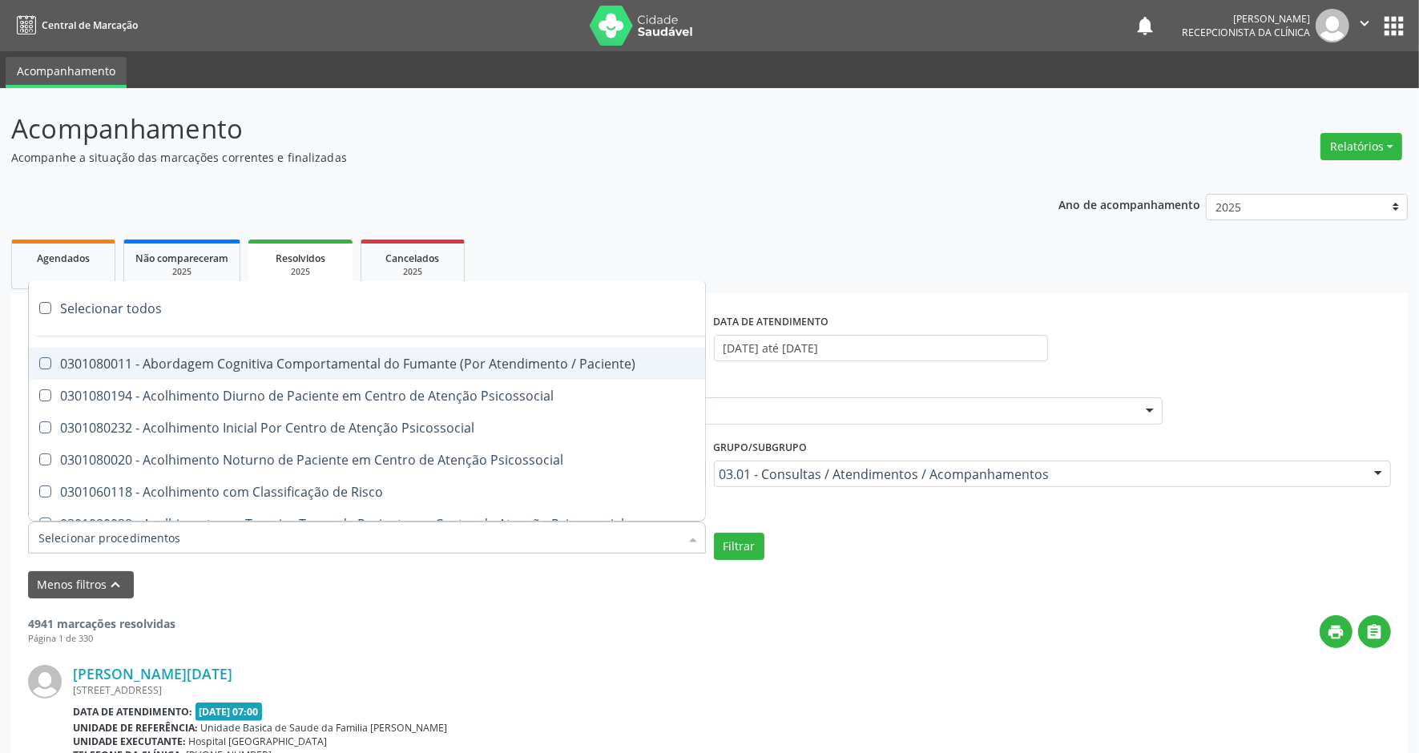
click at [683, 541] on div at bounding box center [693, 539] width 24 height 27
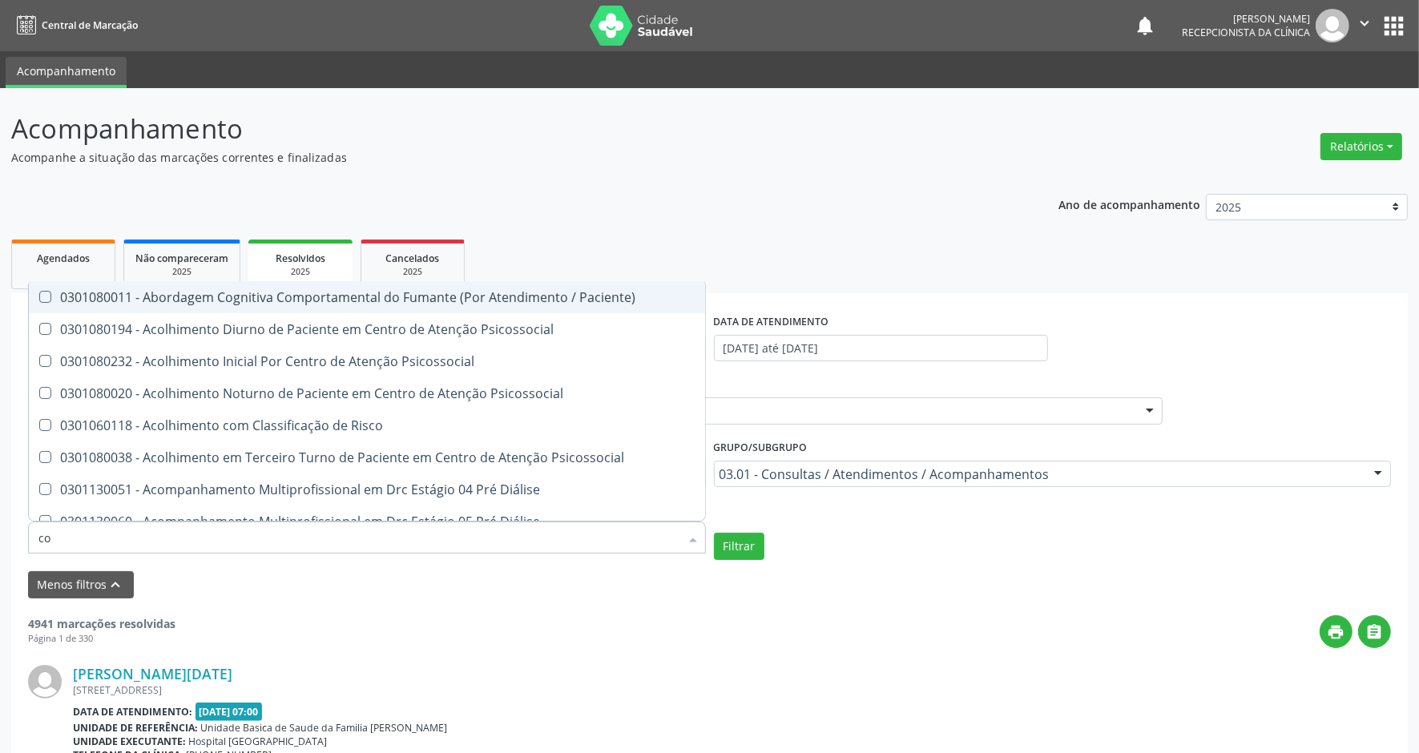
type input "c"
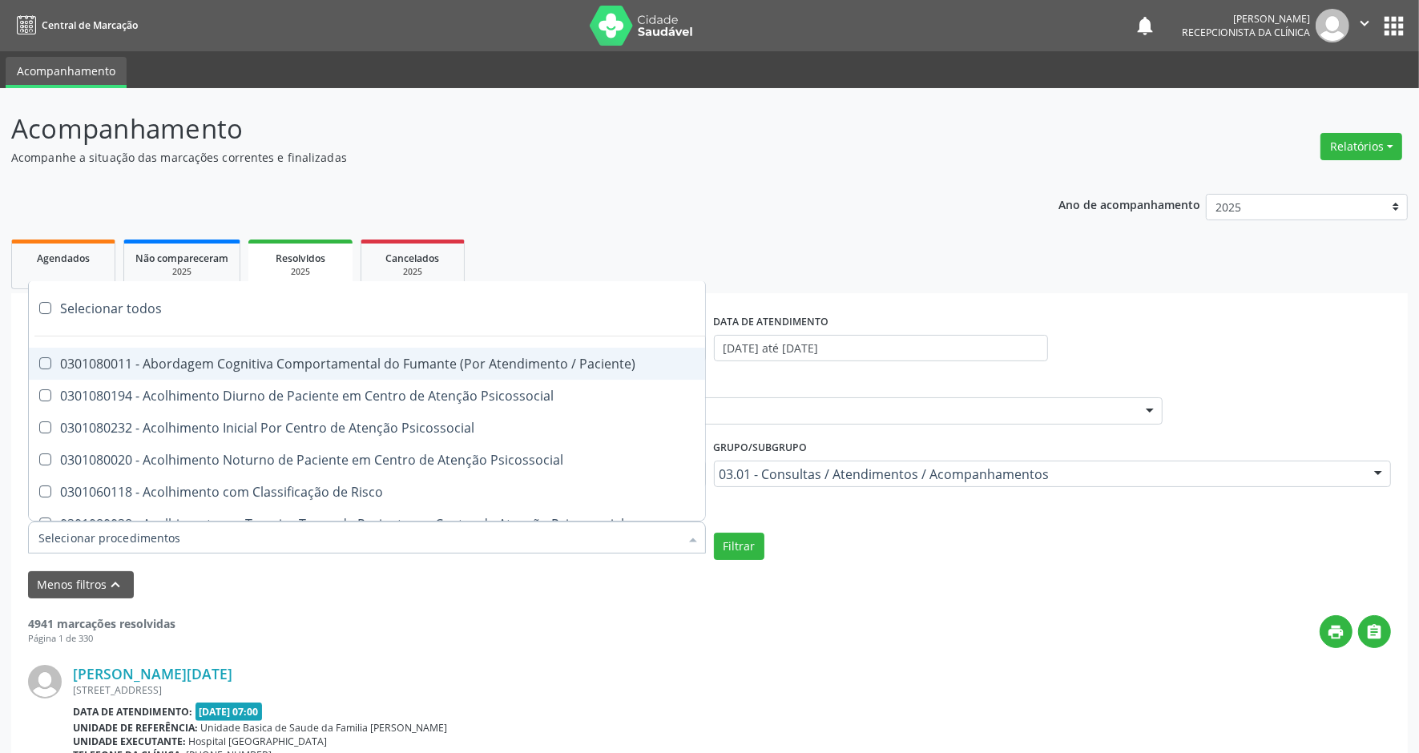
click at [840, 650] on div "[PERSON_NAME][DATE] [STREET_ADDRESS] Data de atendimento: [DATE] 07:00 Unidade …" at bounding box center [709, 756] width 1363 height 217
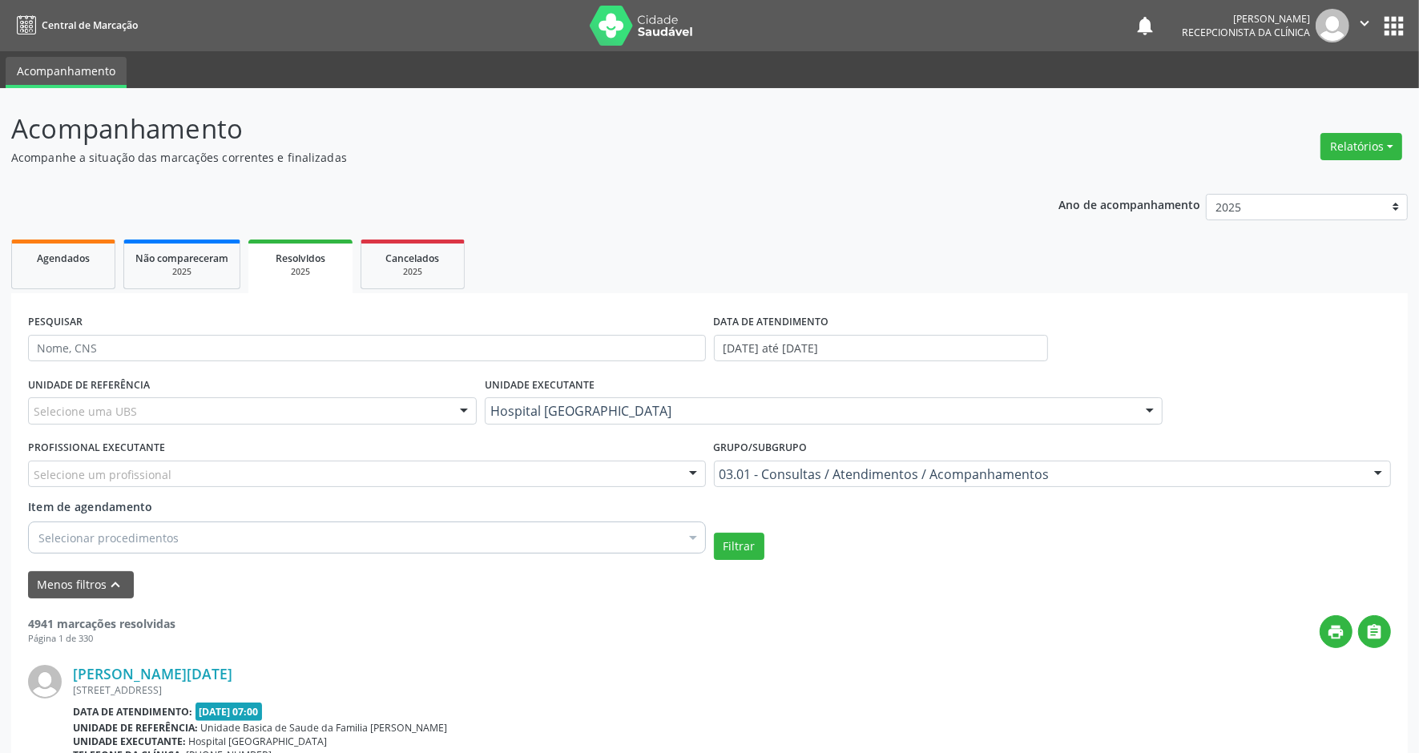
click at [315, 264] on div "Resolvidos" at bounding box center [301, 257] width 82 height 17
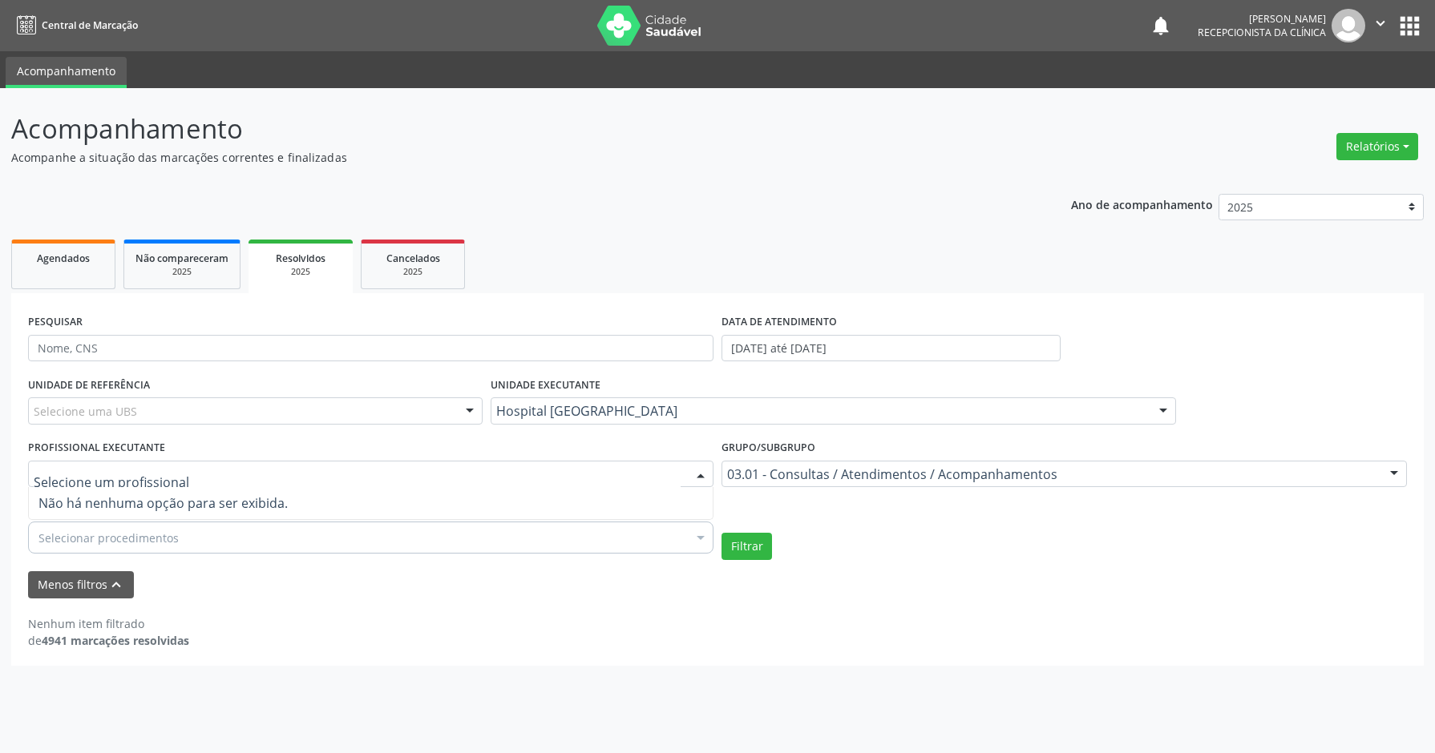
click at [299, 470] on div at bounding box center [370, 474] width 685 height 27
click at [299, 470] on input "text" at bounding box center [357, 482] width 647 height 32
drag, startPoint x: 159, startPoint y: 486, endPoint x: 157, endPoint y: 498, distance: 12.1
click at [159, 485] on input "text" at bounding box center [357, 482] width 647 height 32
click at [159, 503] on span "Não há nenhuma opção para ser exibida." at bounding box center [371, 503] width 684 height 32
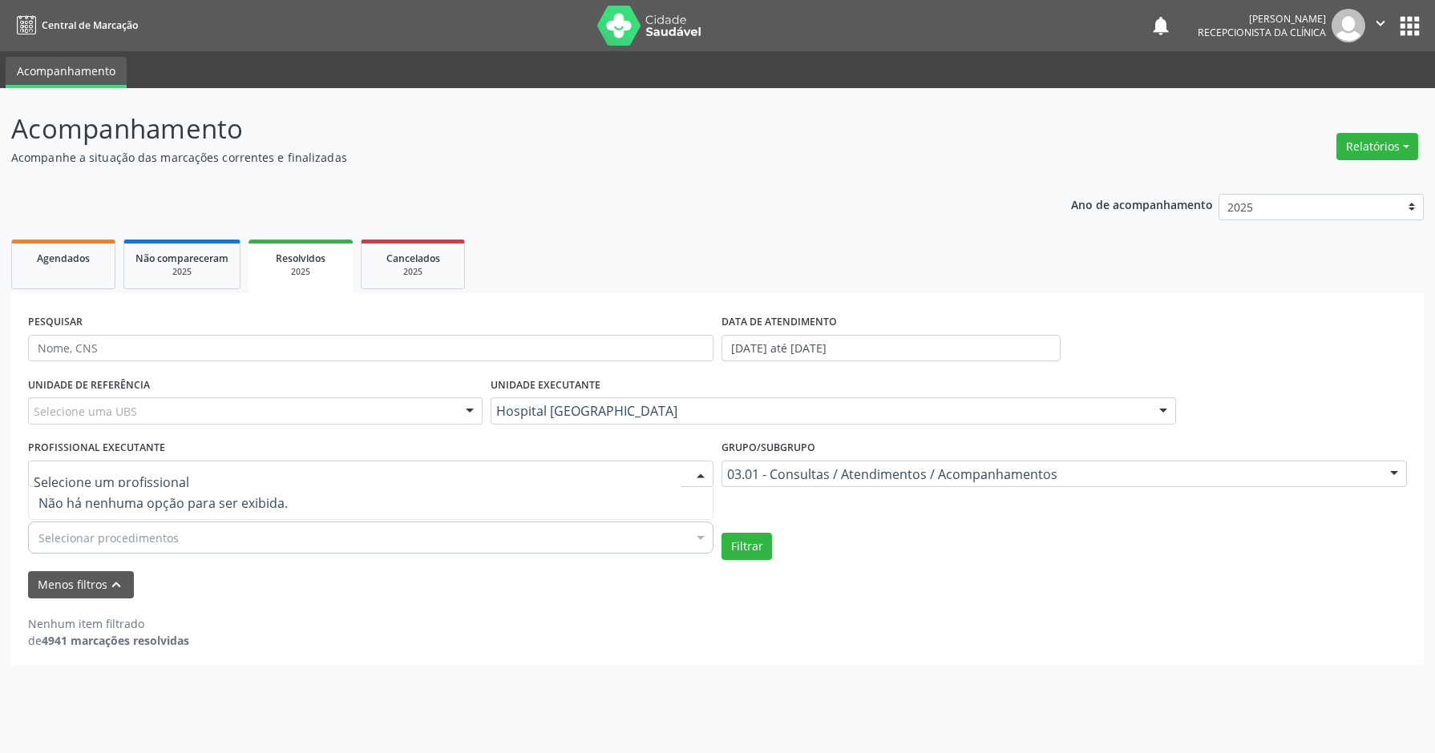
drag, startPoint x: 160, startPoint y: 503, endPoint x: 190, endPoint y: 503, distance: 29.7
click at [173, 503] on span "Não há nenhuma opção para ser exibida." at bounding box center [371, 503] width 684 height 32
click at [625, 730] on div "Acompanhamento Acompanhe a situação das marcações correntes e finalizadas Relat…" at bounding box center [717, 420] width 1435 height 665
